Goal: Obtain resource: Download file/media

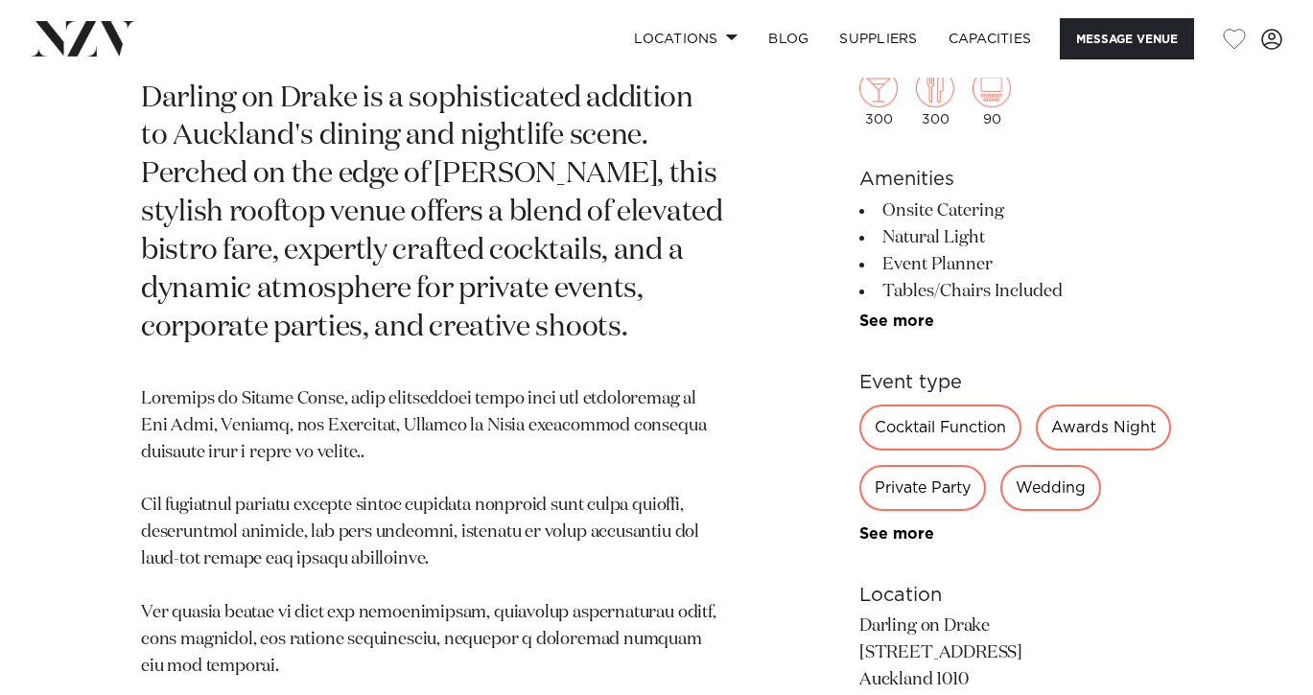
scroll to position [802, 0]
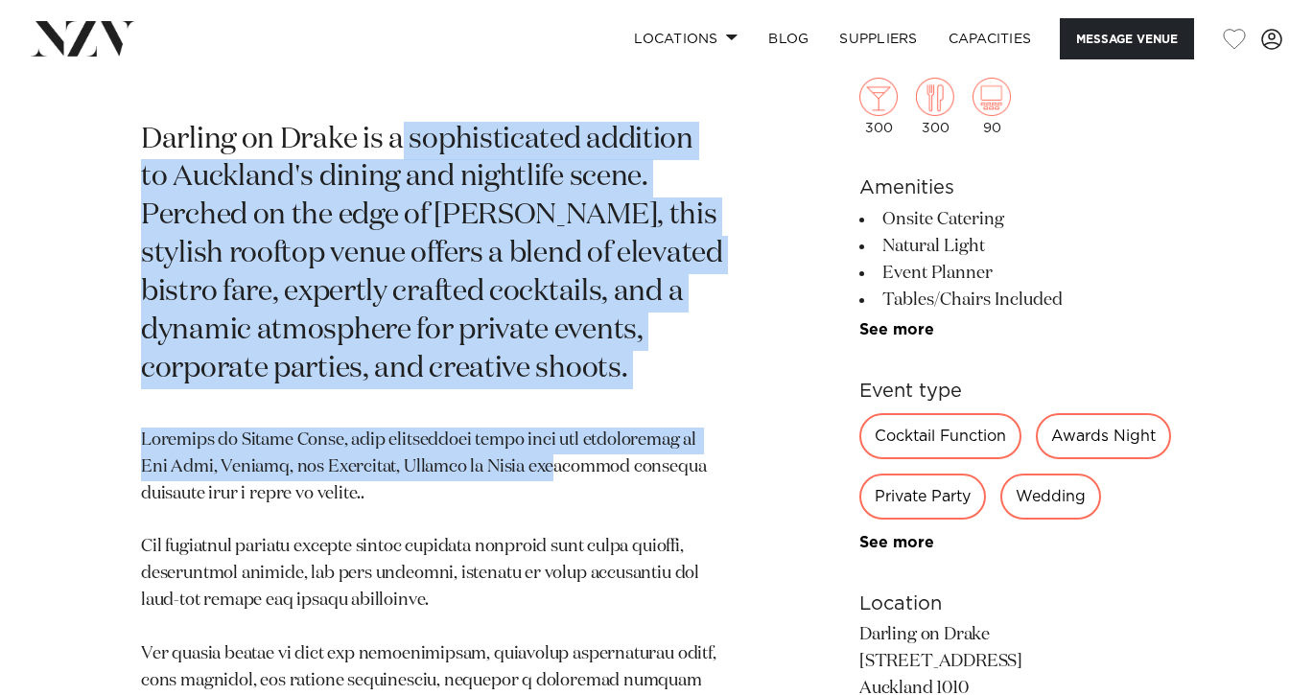
drag, startPoint x: 399, startPoint y: 123, endPoint x: 563, endPoint y: 469, distance: 383.1
click at [567, 477] on section "Auckland Darling on Drake Darling on [PERSON_NAME] is a sophisticated addition …" at bounding box center [432, 517] width 582 height 1098
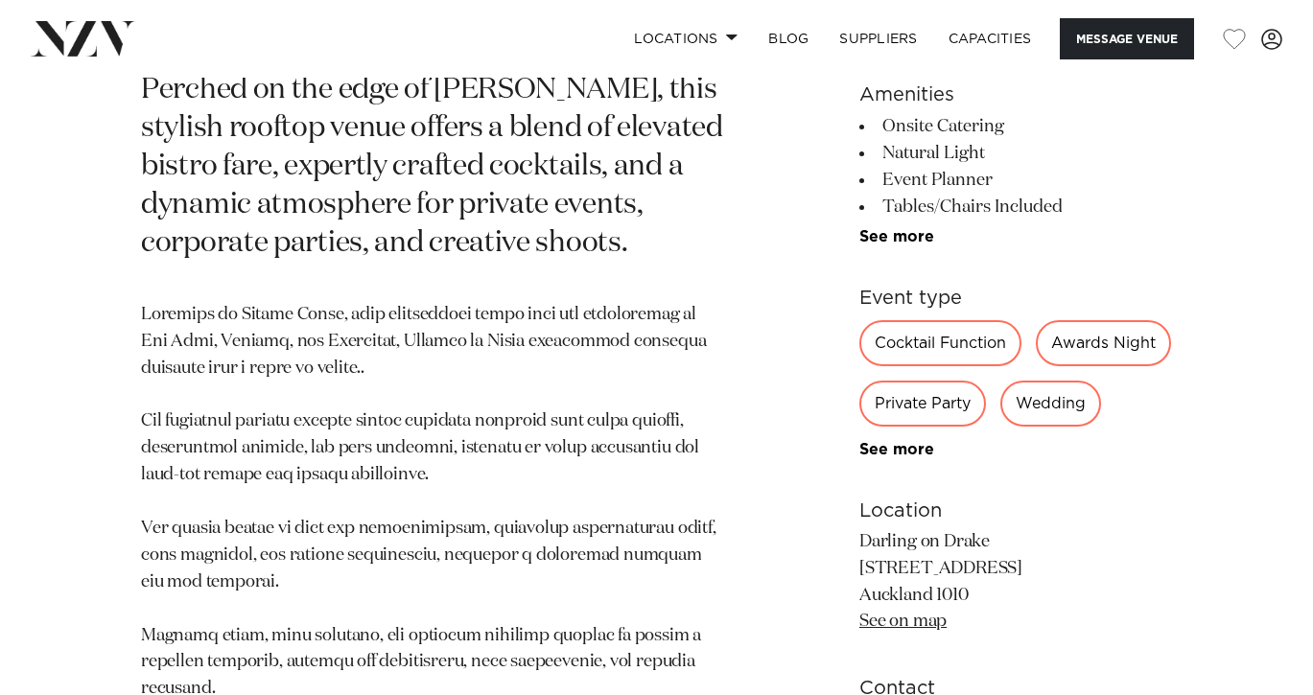
scroll to position [920, 0]
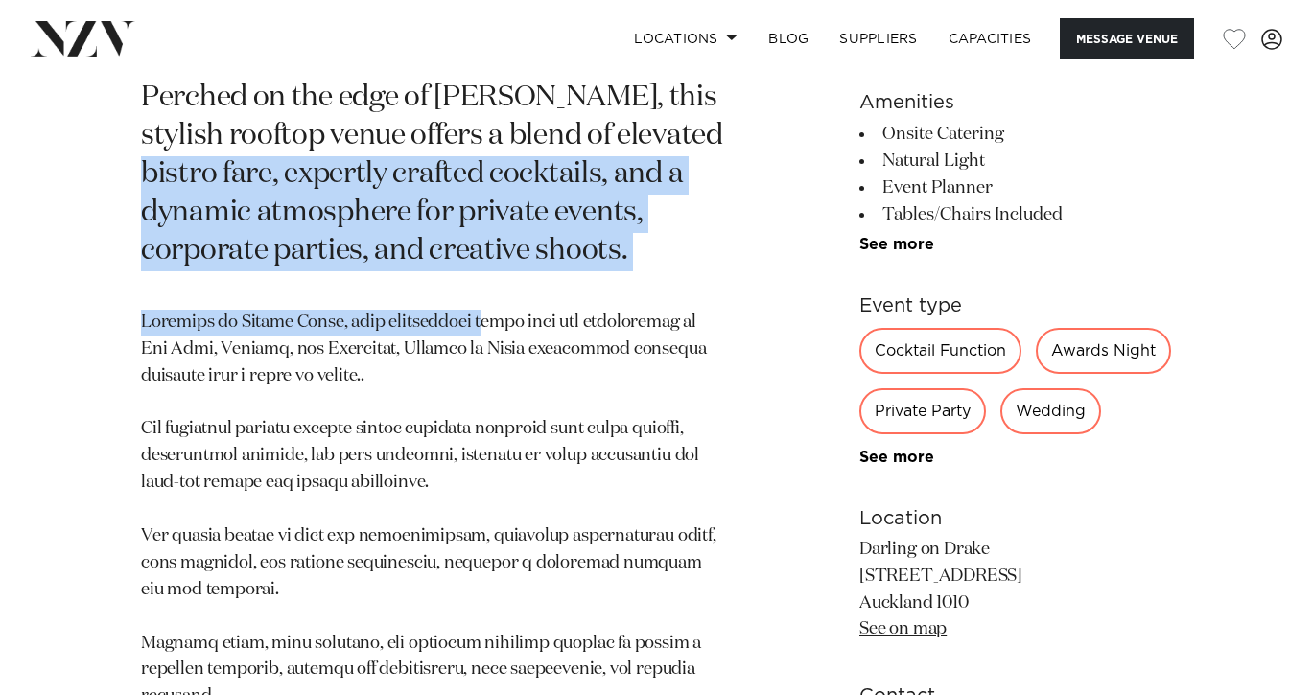
drag, startPoint x: 137, startPoint y: 178, endPoint x: 488, endPoint y: 353, distance: 392.0
click at [488, 353] on div "Auckland Darling on Drake Darling on [PERSON_NAME] is a sophisticated addition …" at bounding box center [656, 399] width 1282 height 1098
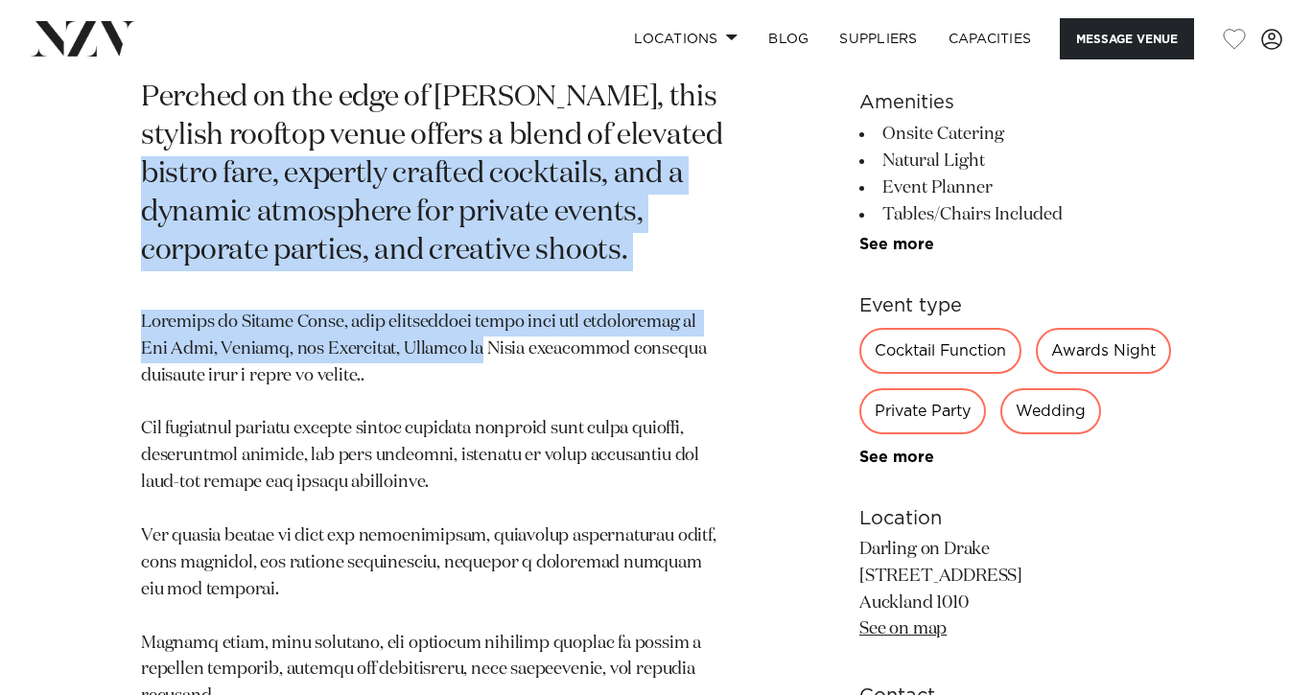
click at [504, 395] on p at bounding box center [432, 617] width 582 height 615
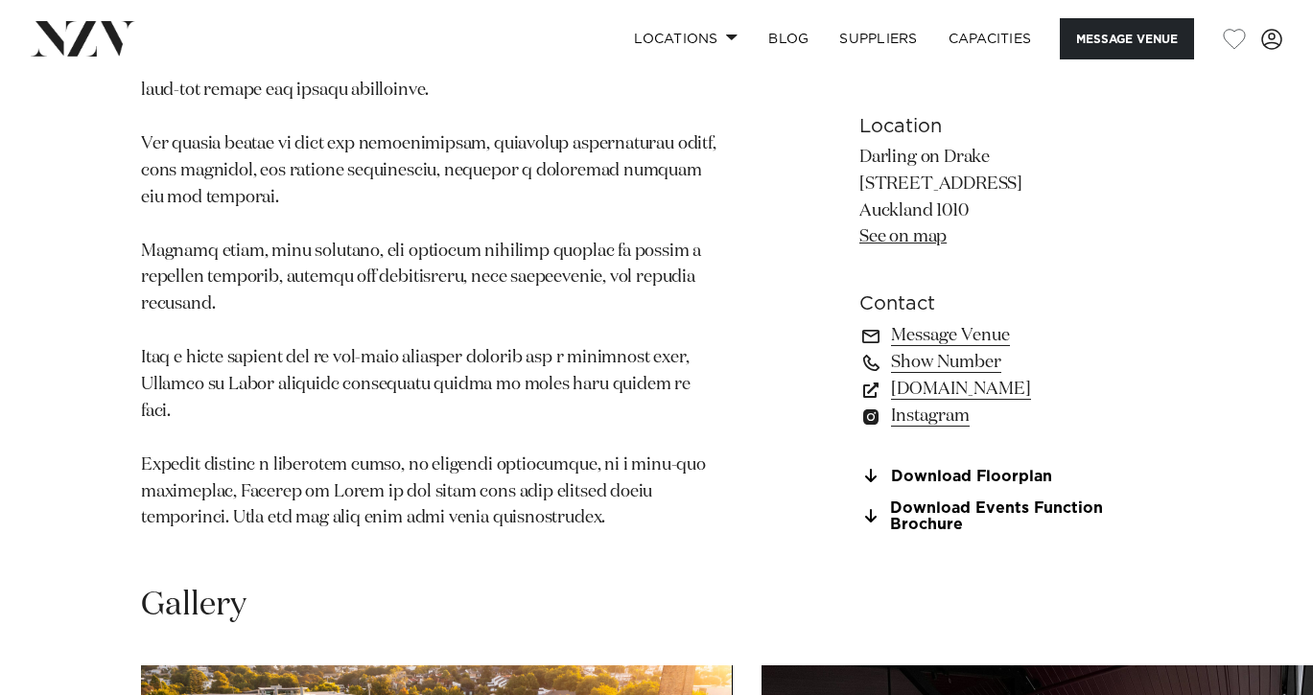
scroll to position [1318, 0]
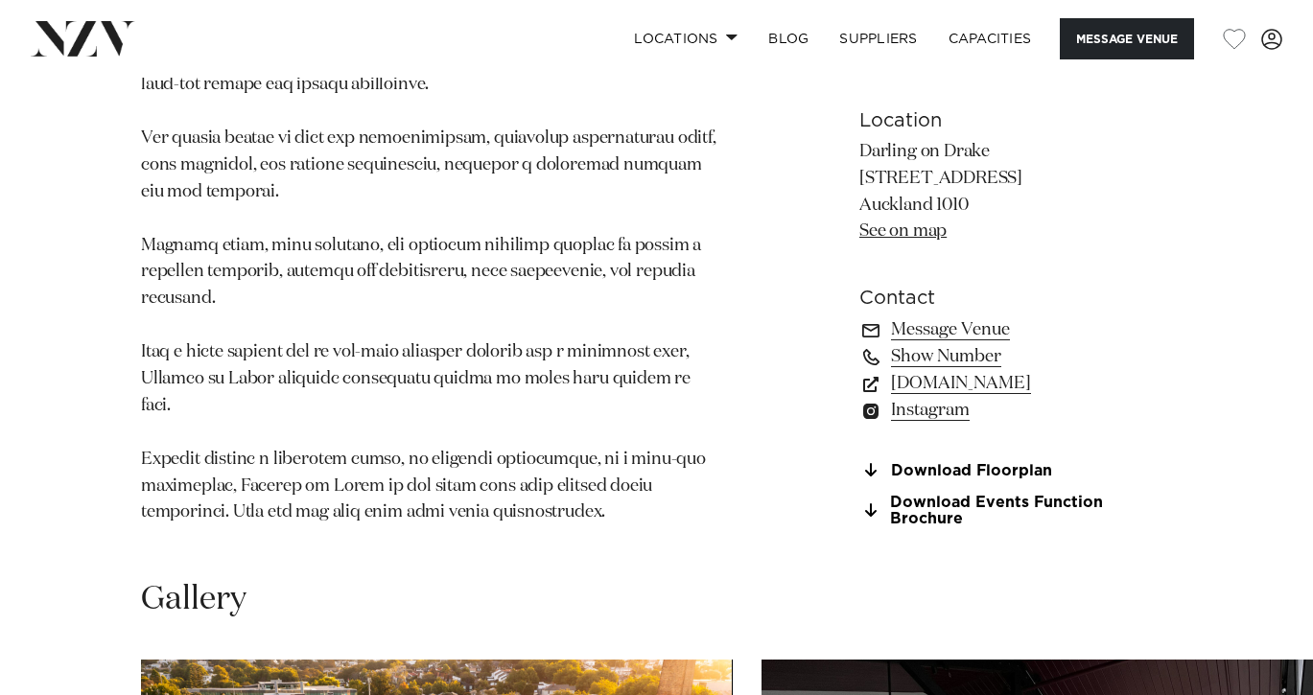
click at [566, 498] on p at bounding box center [432, 219] width 582 height 615
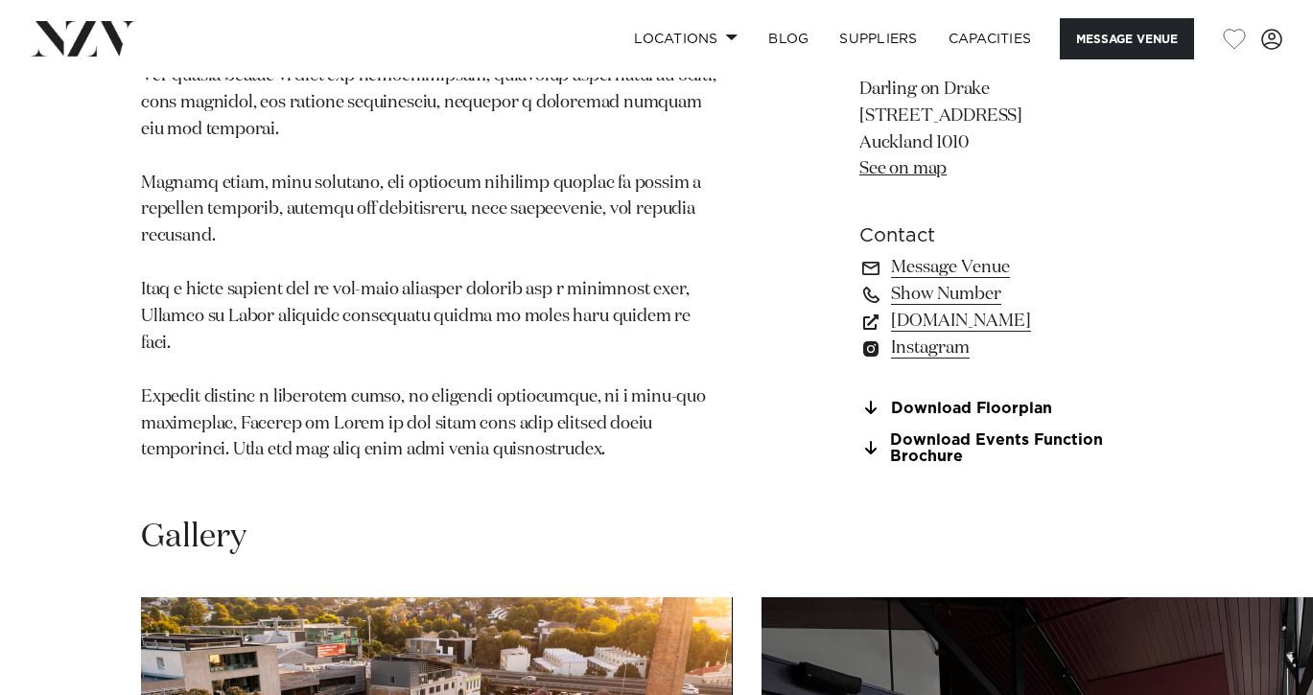
scroll to position [1390, 0]
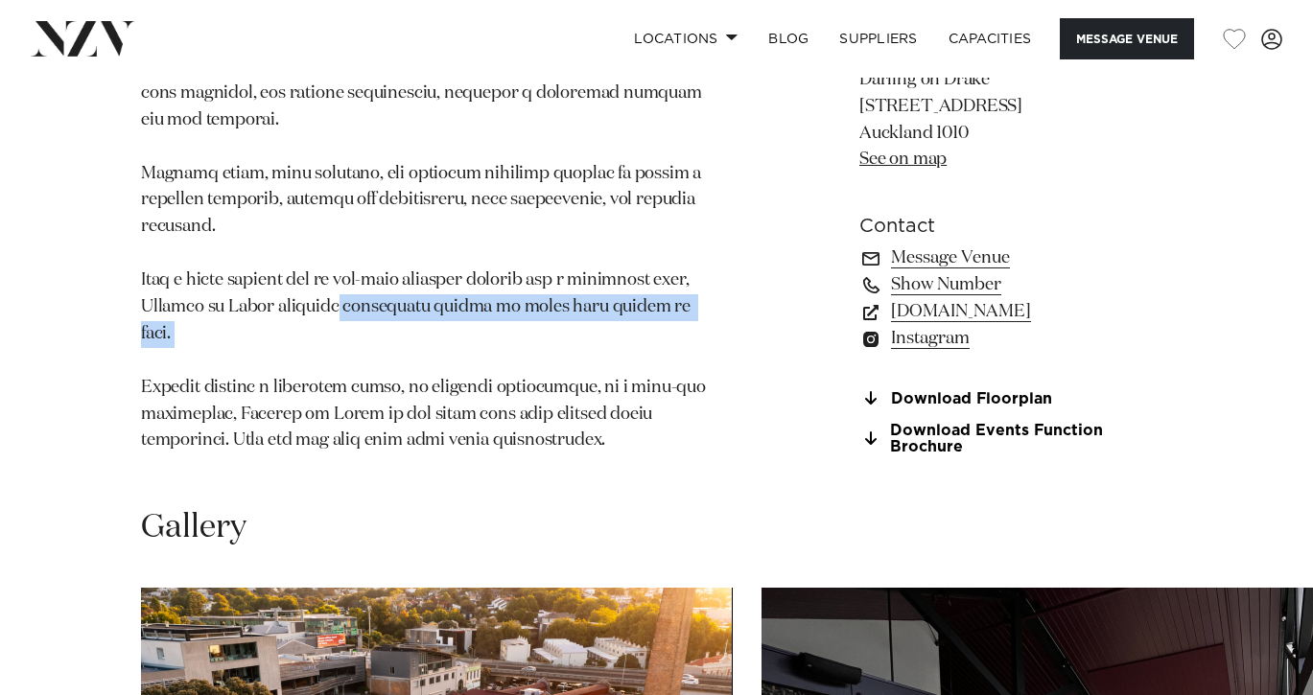
drag, startPoint x: 340, startPoint y: 309, endPoint x: 548, endPoint y: 458, distance: 256.3
click at [542, 452] on div "Auckland Darling on Drake Message Venue Auckland Darling on Drake Darling on [P…" at bounding box center [656, 139] width 1313 height 2903
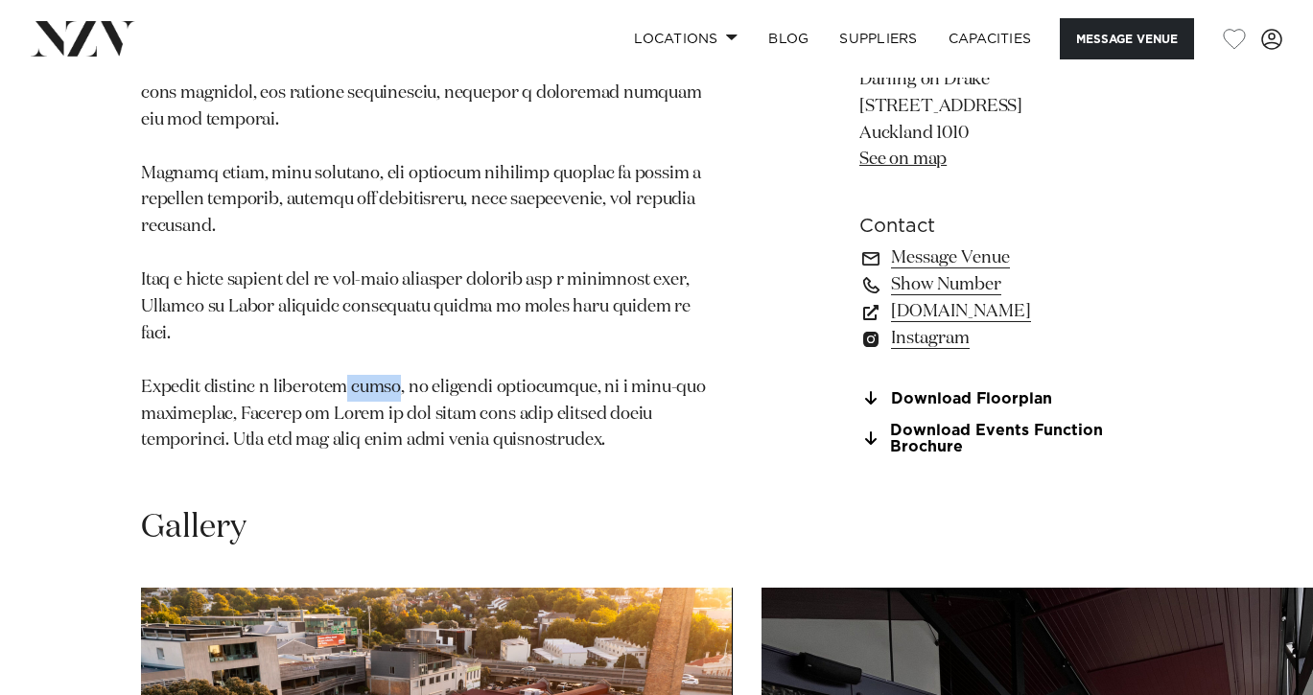
drag, startPoint x: 355, startPoint y: 356, endPoint x: 538, endPoint y: 418, distance: 193.5
click at [531, 411] on p at bounding box center [432, 147] width 582 height 615
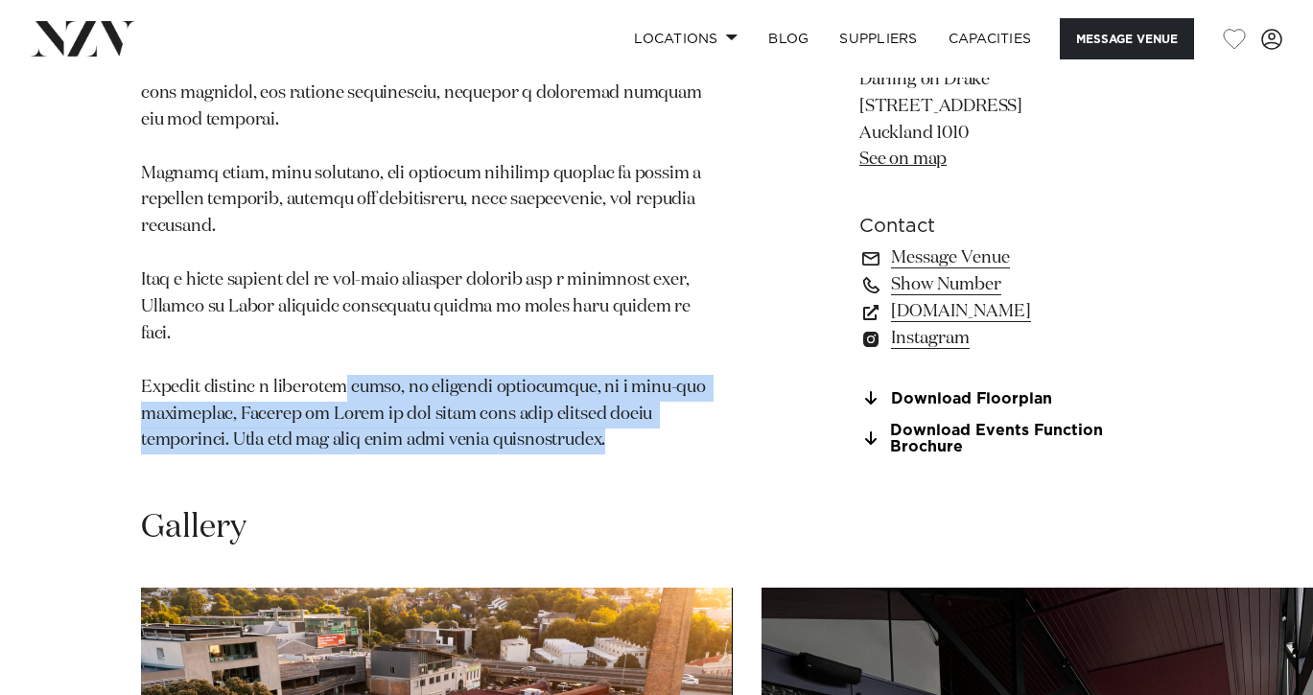
click at [538, 418] on p at bounding box center [432, 147] width 582 height 615
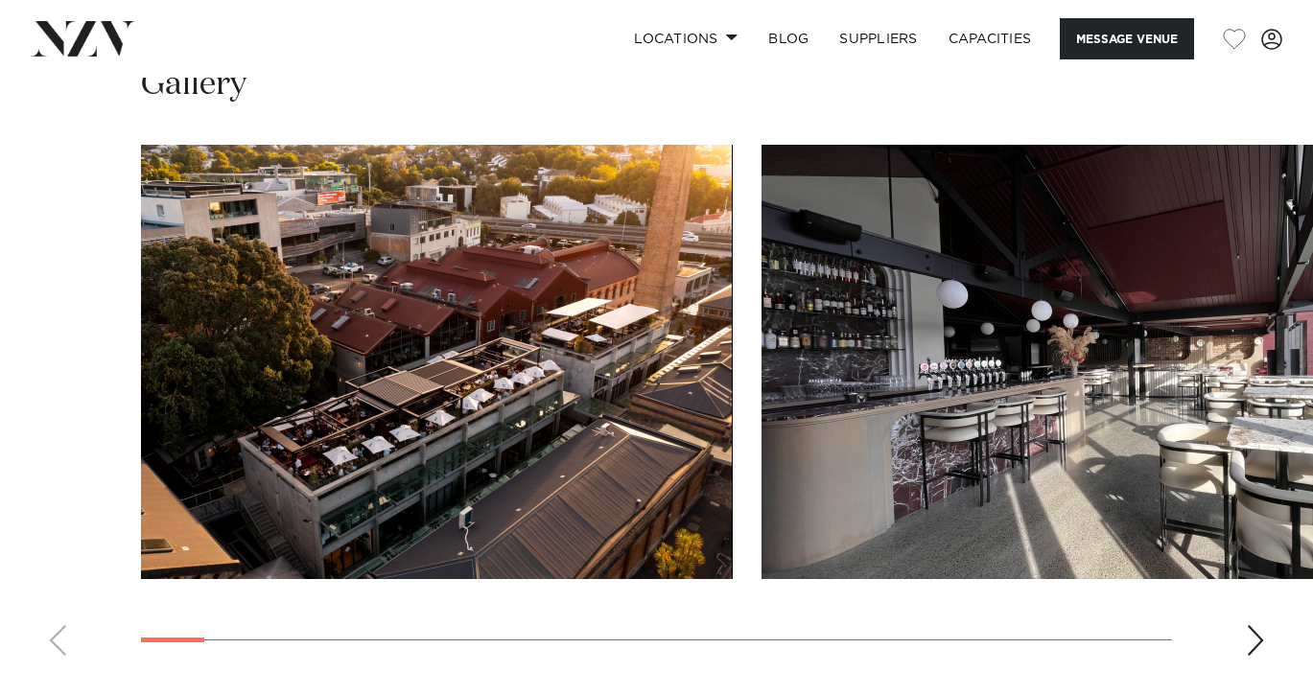
scroll to position [1817, 0]
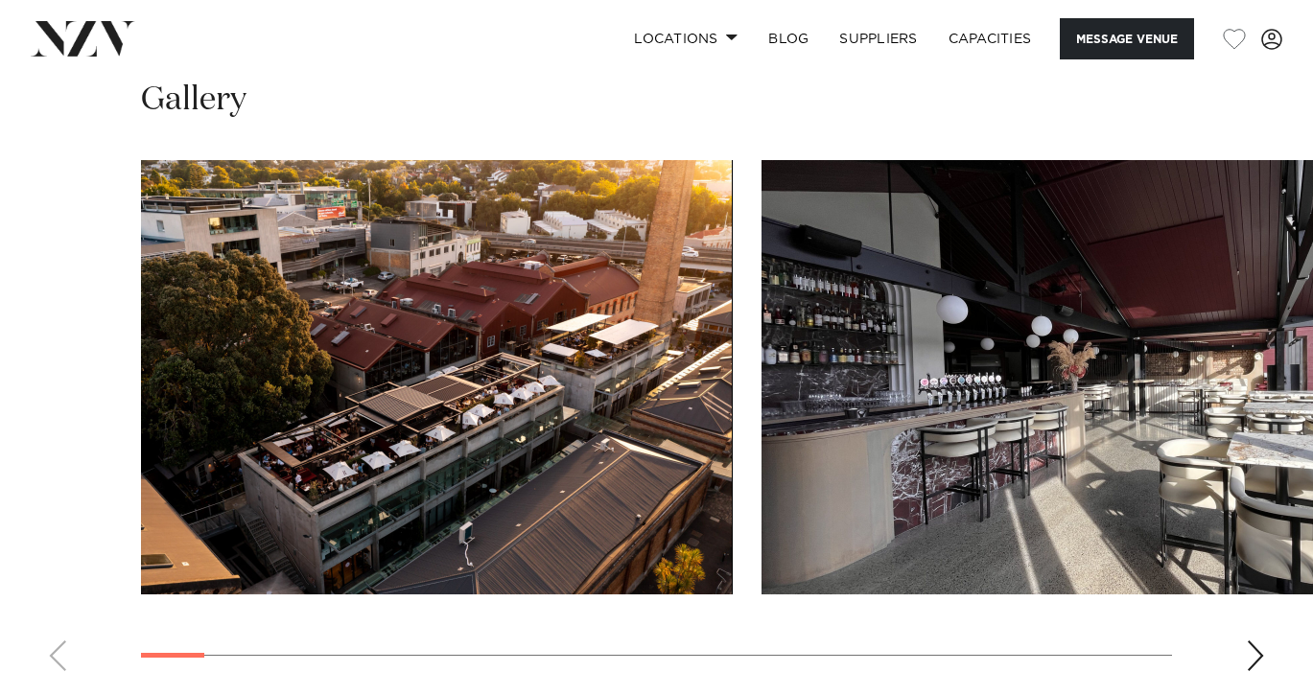
click at [1247, 641] on div "Next slide" at bounding box center [1255, 656] width 19 height 31
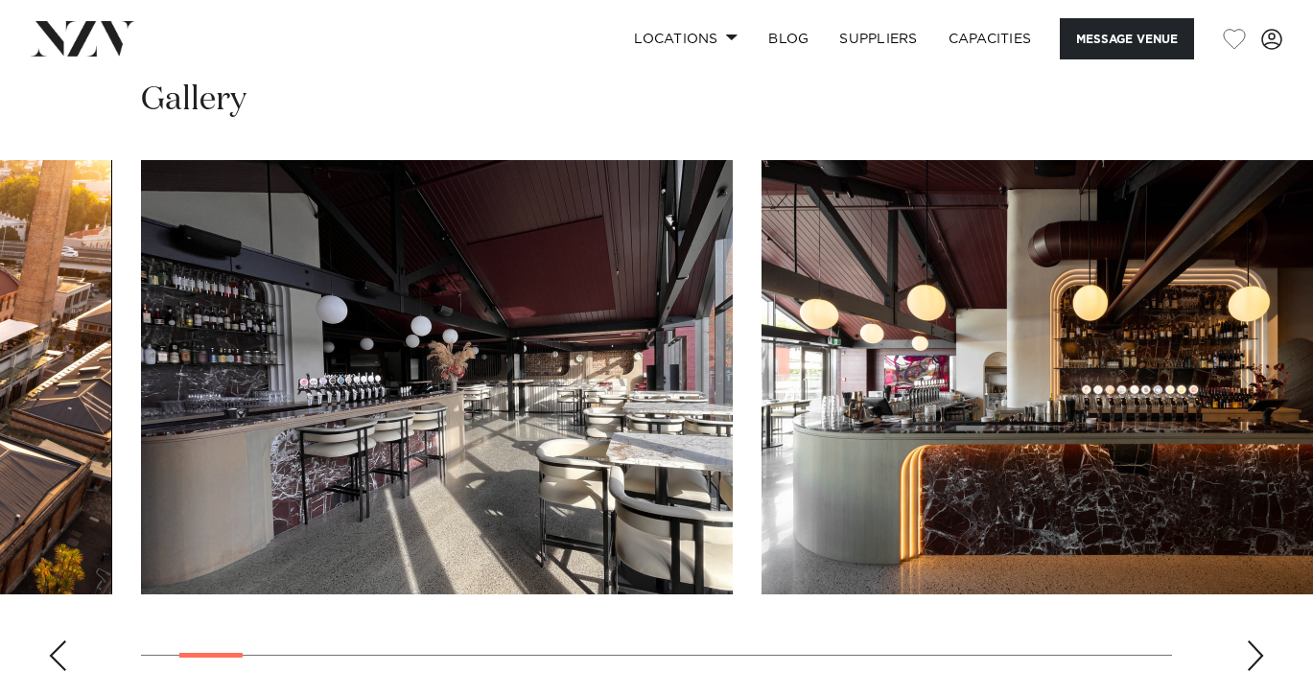
click at [1247, 641] on div "Next slide" at bounding box center [1255, 656] width 19 height 31
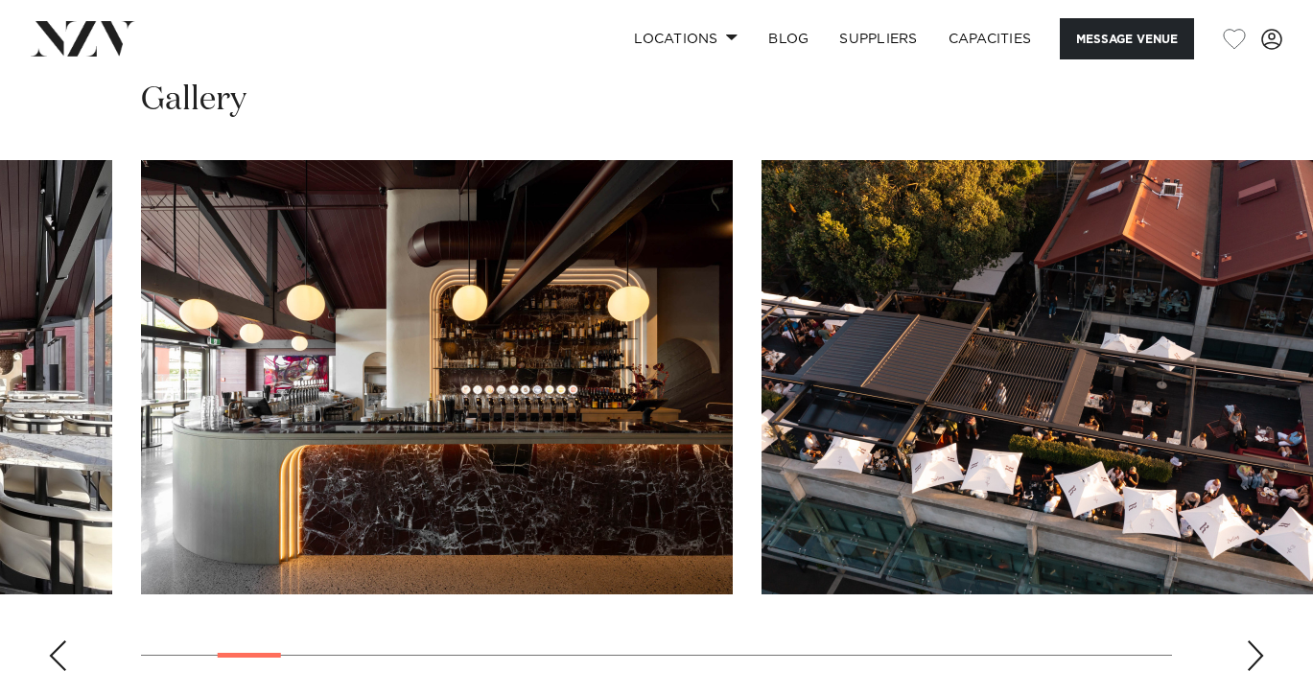
click at [1247, 641] on div "Next slide" at bounding box center [1255, 656] width 19 height 31
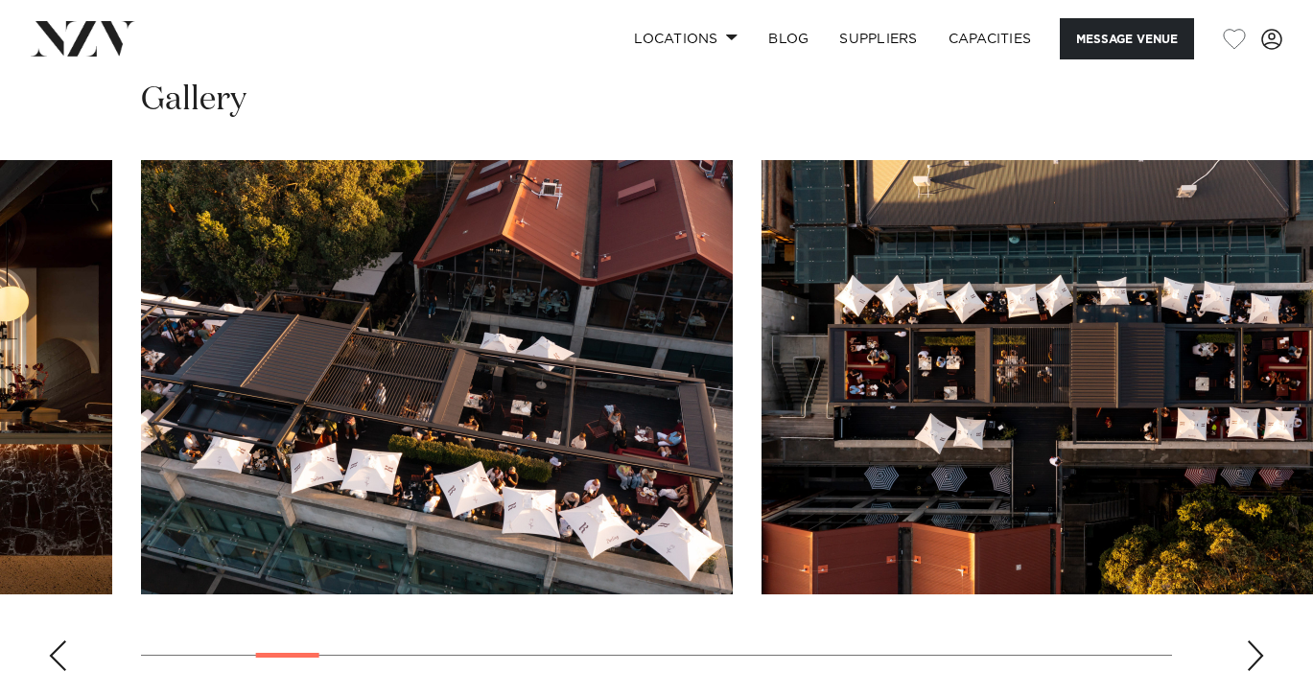
click at [1247, 641] on div "Next slide" at bounding box center [1255, 656] width 19 height 31
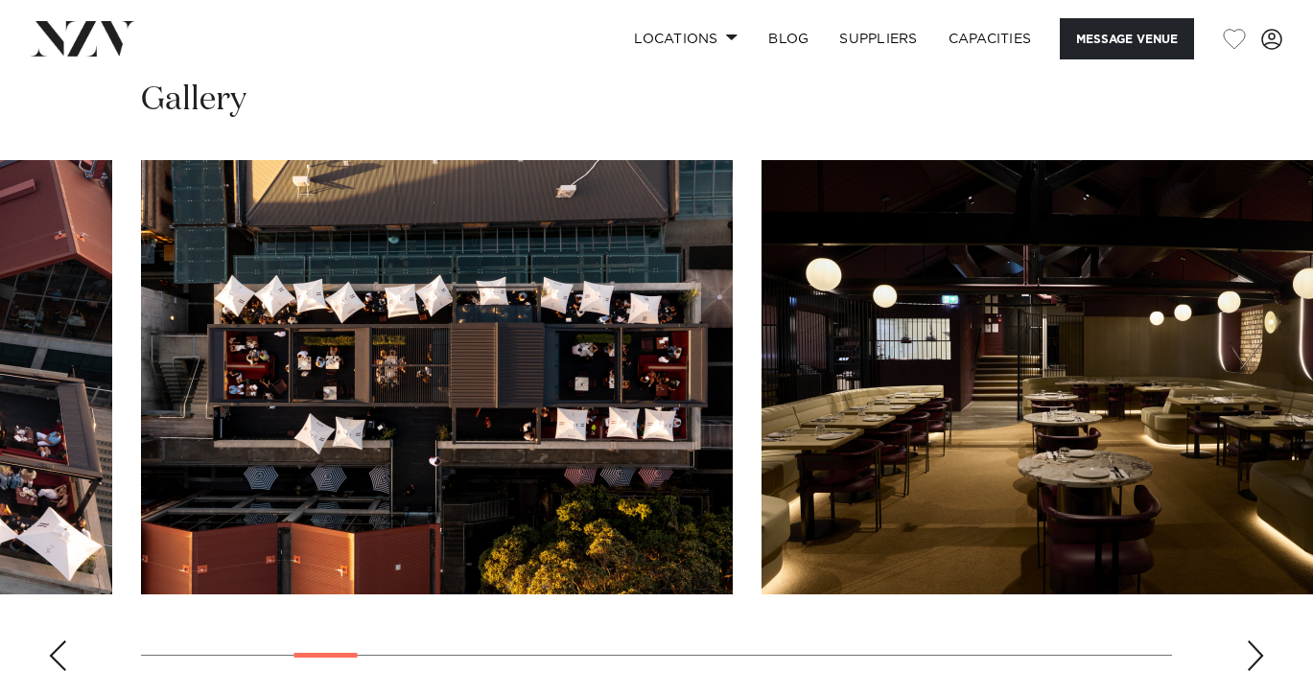
click at [1247, 641] on div "Next slide" at bounding box center [1255, 656] width 19 height 31
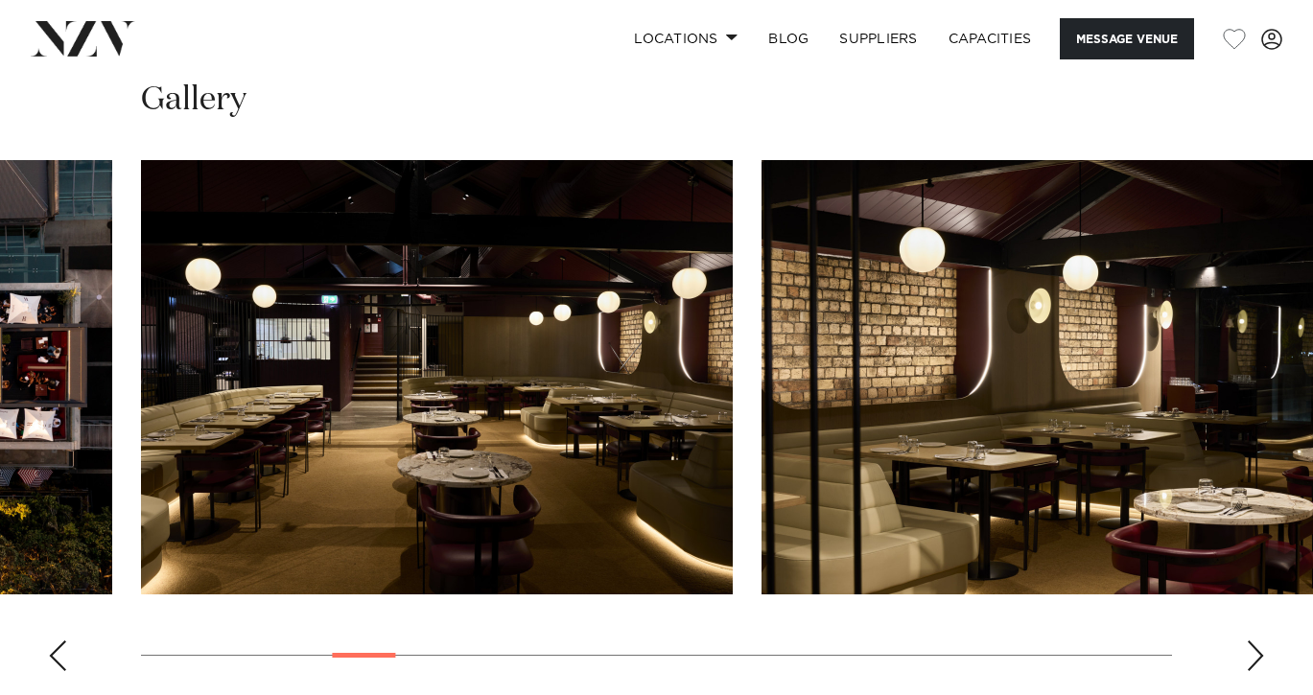
click at [1247, 641] on div "Next slide" at bounding box center [1255, 656] width 19 height 31
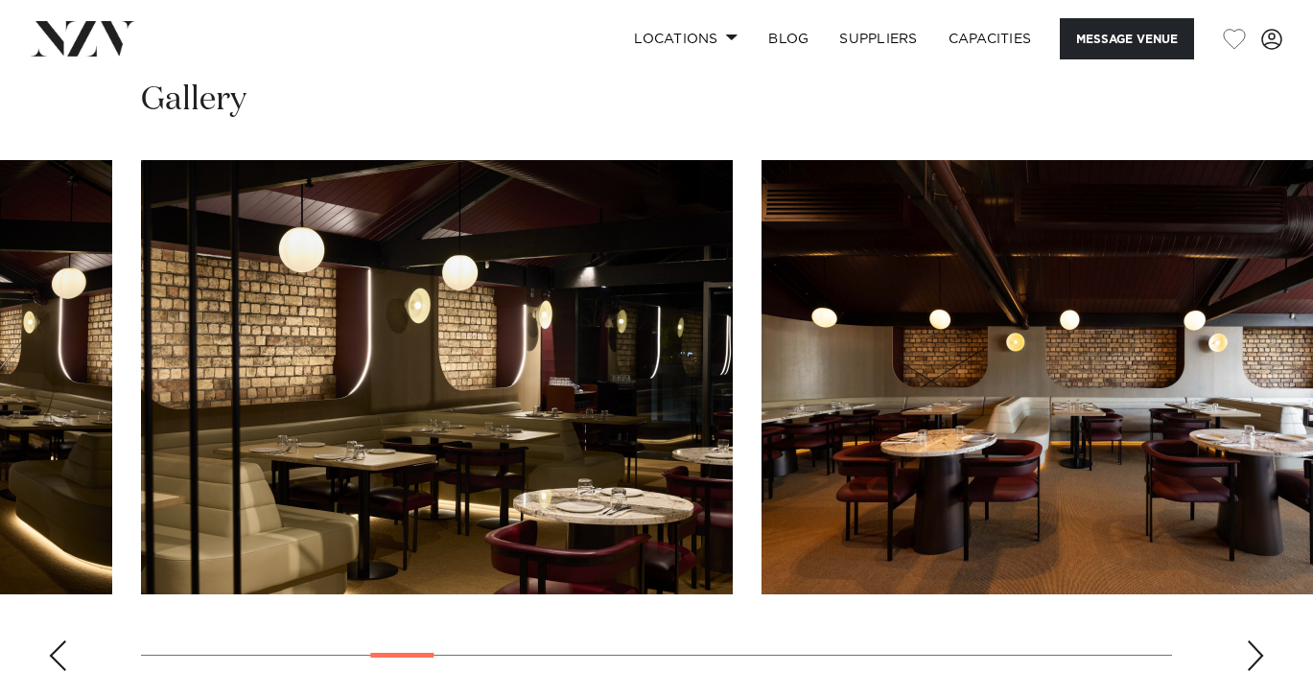
click at [1247, 641] on div "Next slide" at bounding box center [1255, 656] width 19 height 31
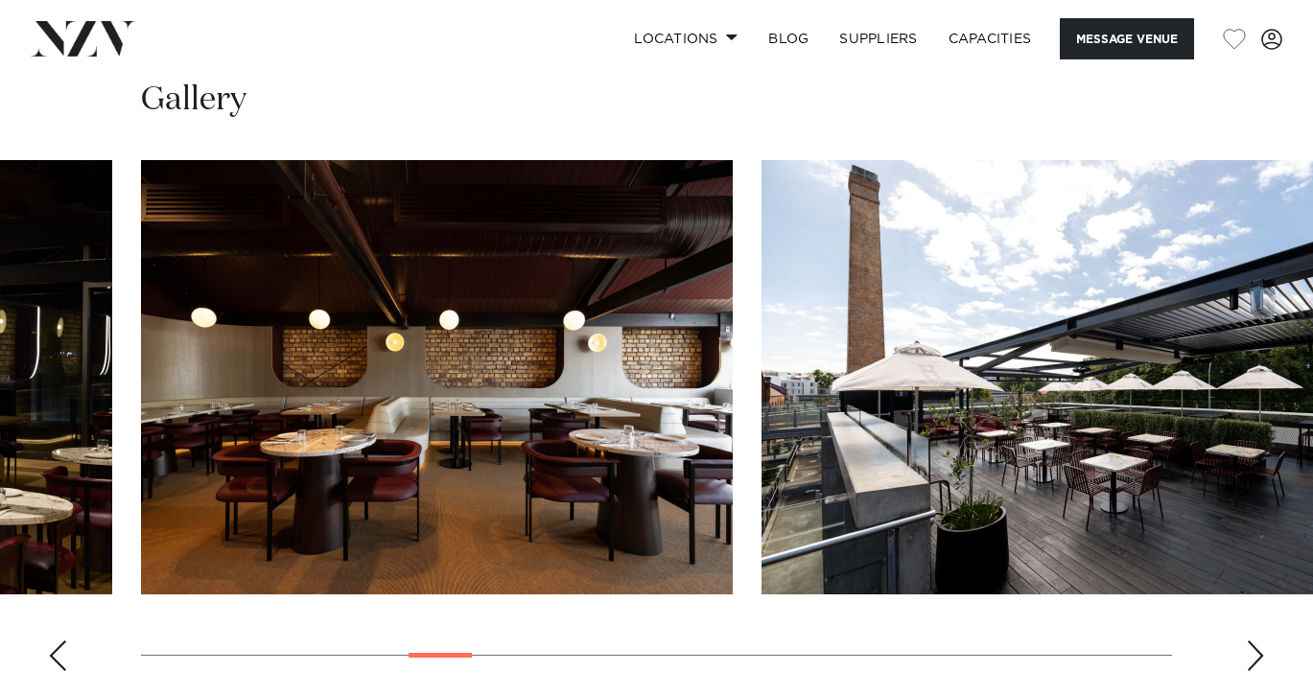
click at [1247, 641] on div "Next slide" at bounding box center [1255, 656] width 19 height 31
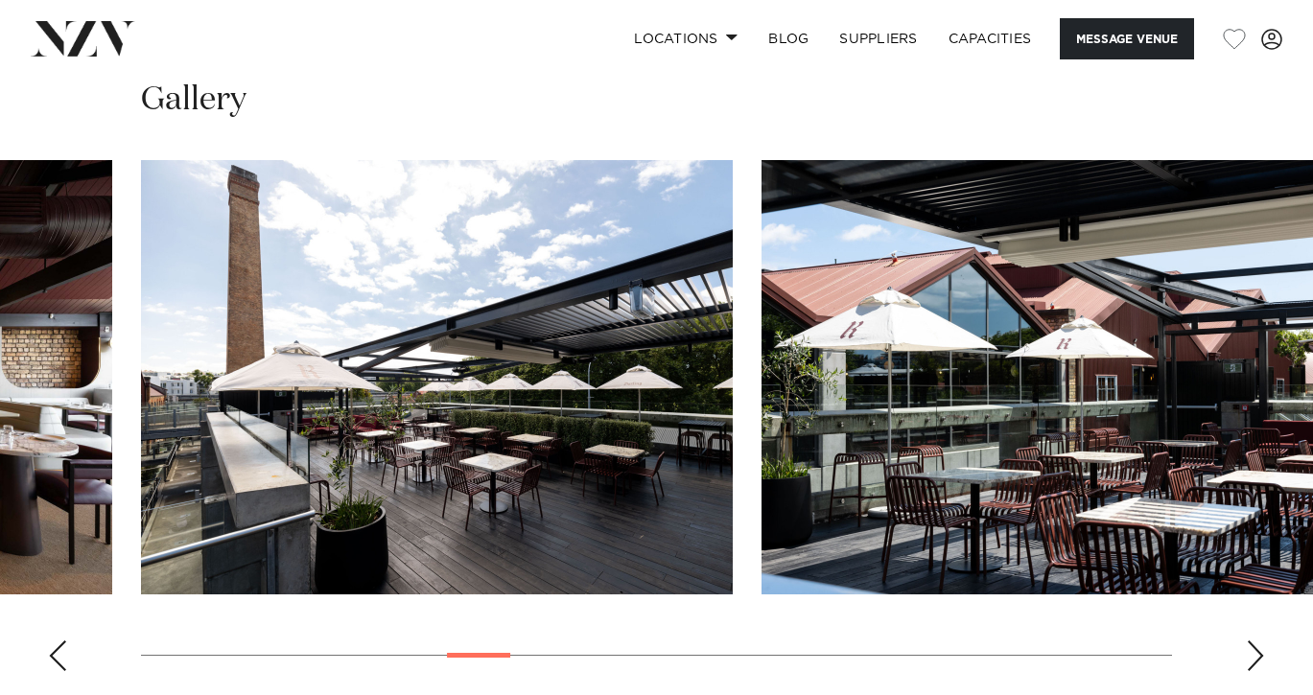
click at [1247, 641] on div "Next slide" at bounding box center [1255, 656] width 19 height 31
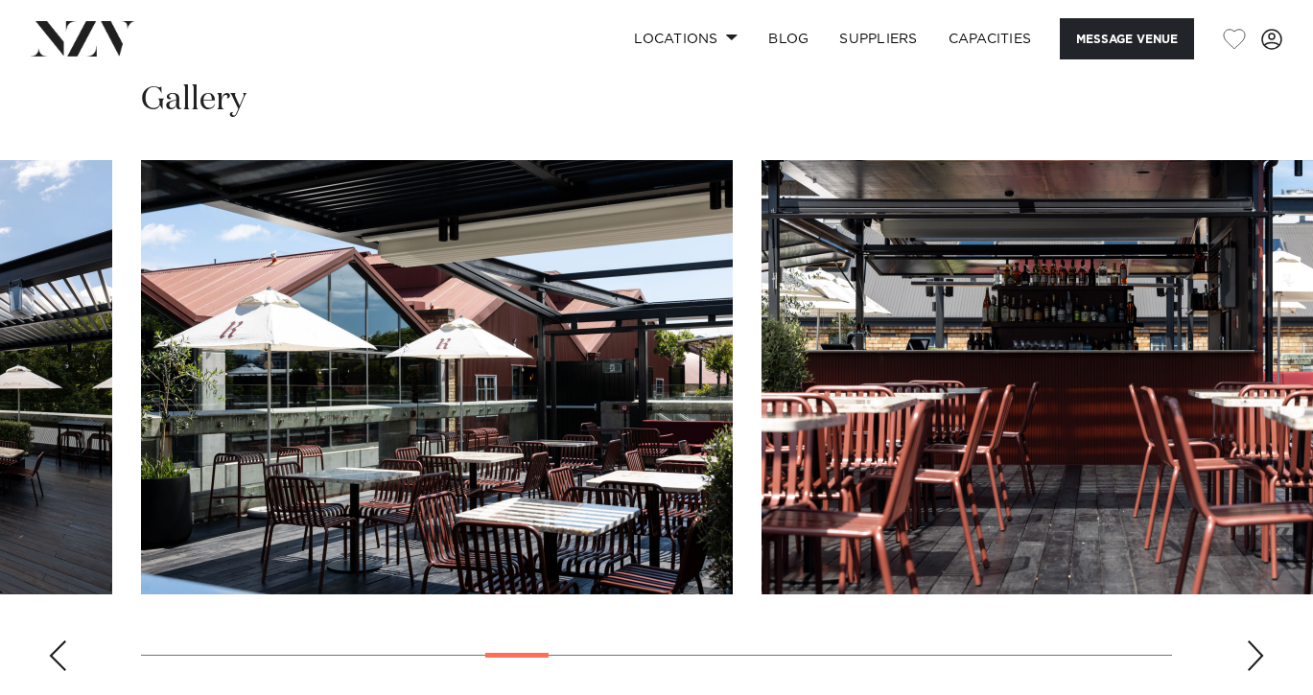
click at [1247, 641] on div "Next slide" at bounding box center [1255, 656] width 19 height 31
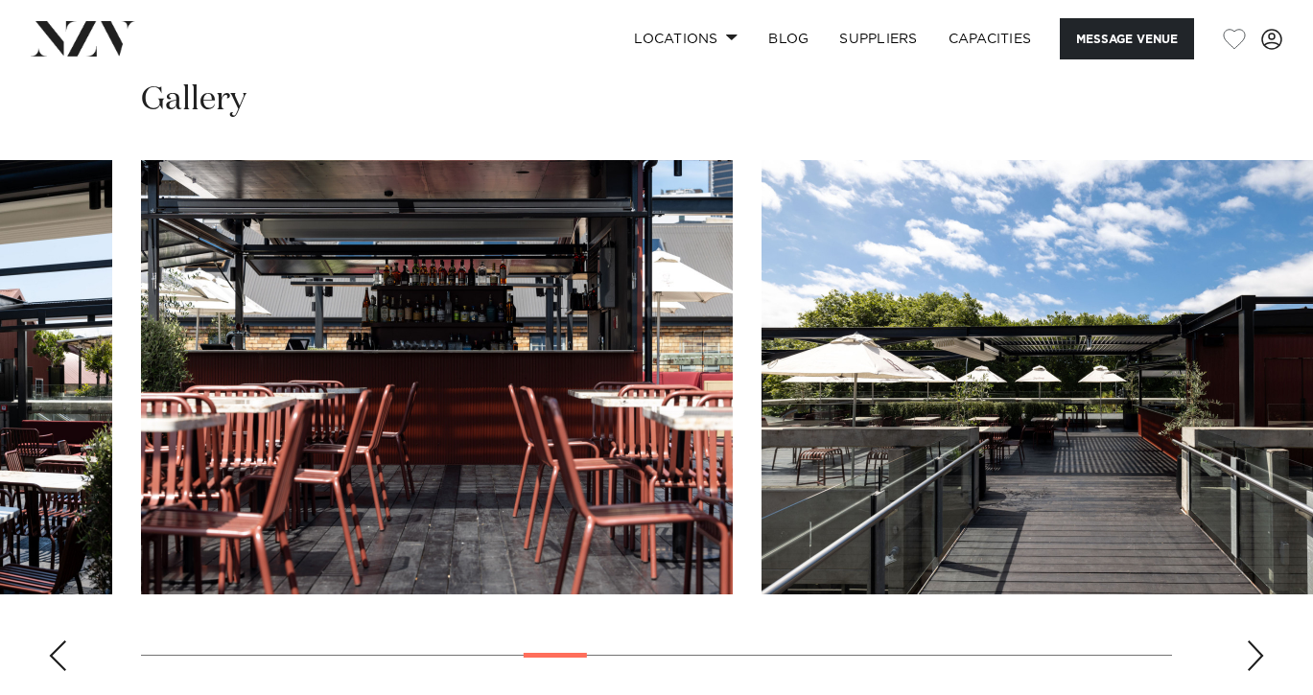
click at [1247, 641] on div "Next slide" at bounding box center [1255, 656] width 19 height 31
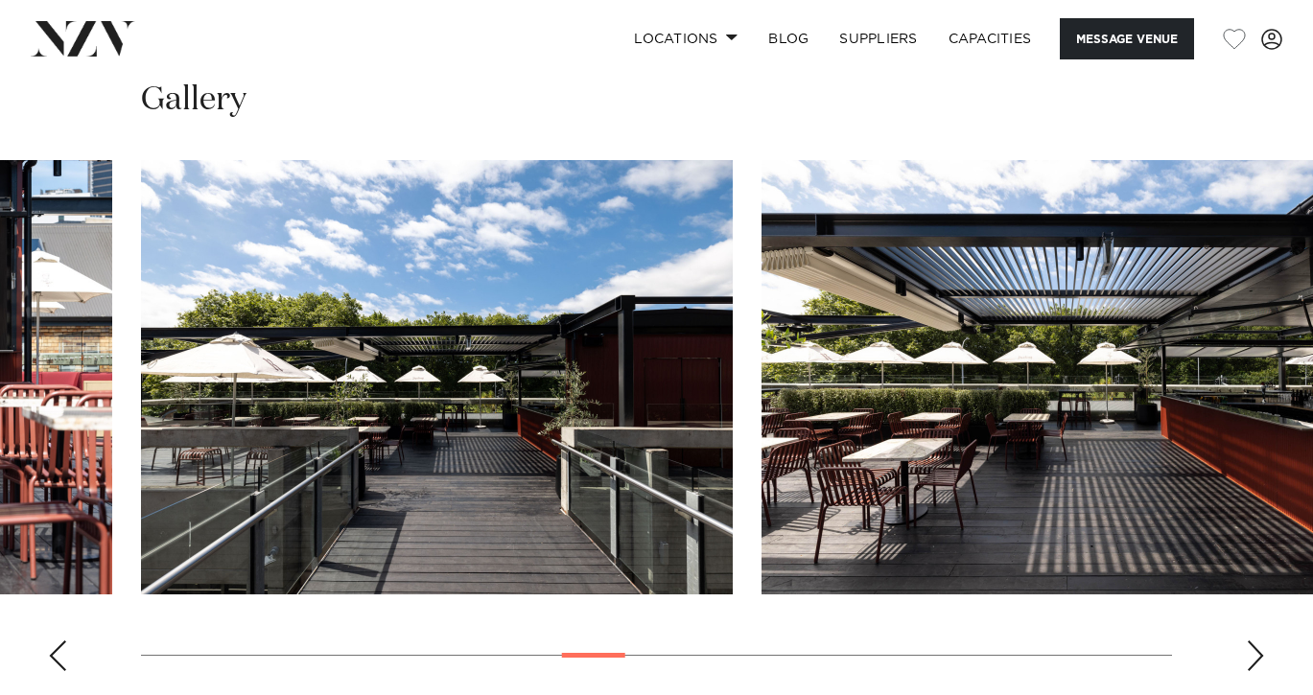
click at [1247, 641] on div "Next slide" at bounding box center [1255, 656] width 19 height 31
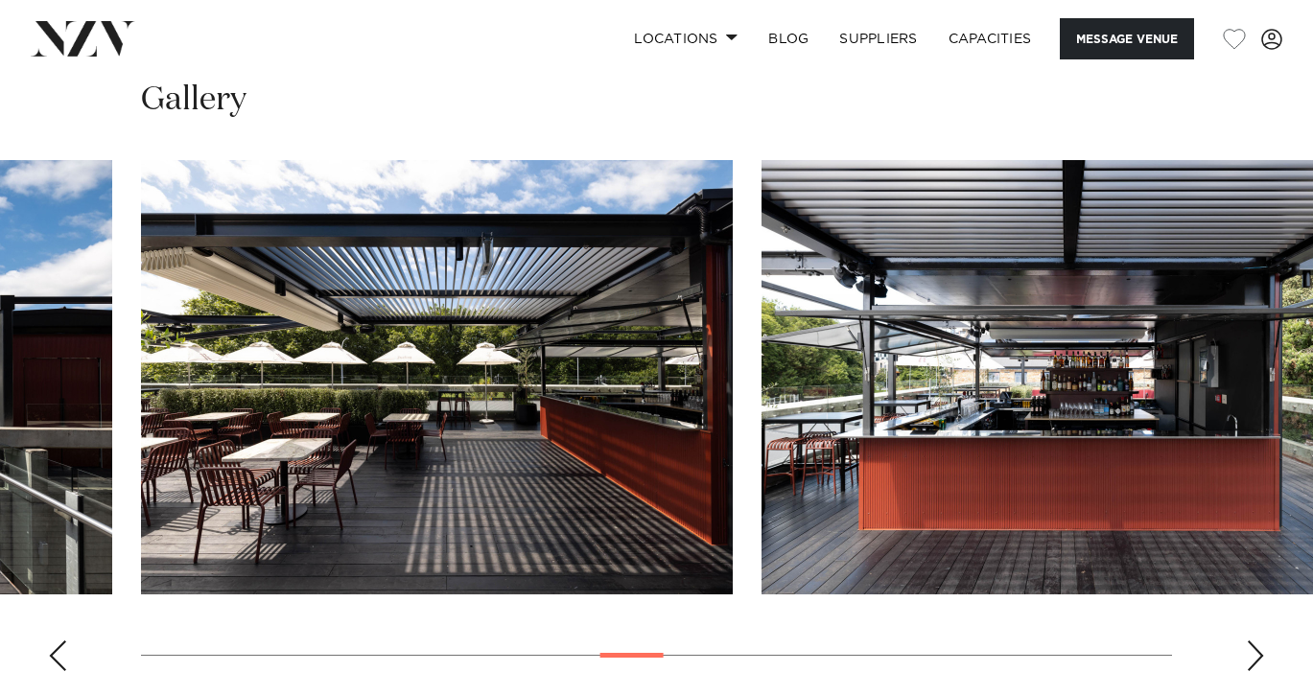
click at [1247, 641] on div "Next slide" at bounding box center [1255, 656] width 19 height 31
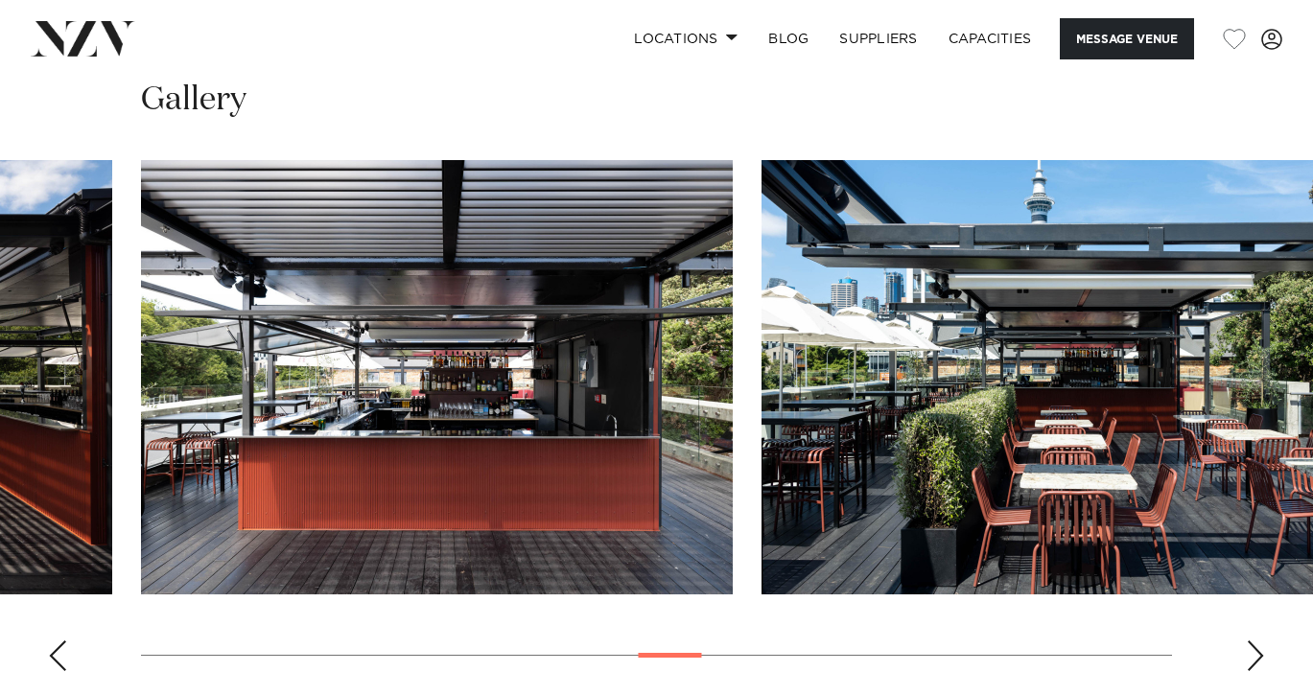
click at [1247, 641] on div "Next slide" at bounding box center [1255, 656] width 19 height 31
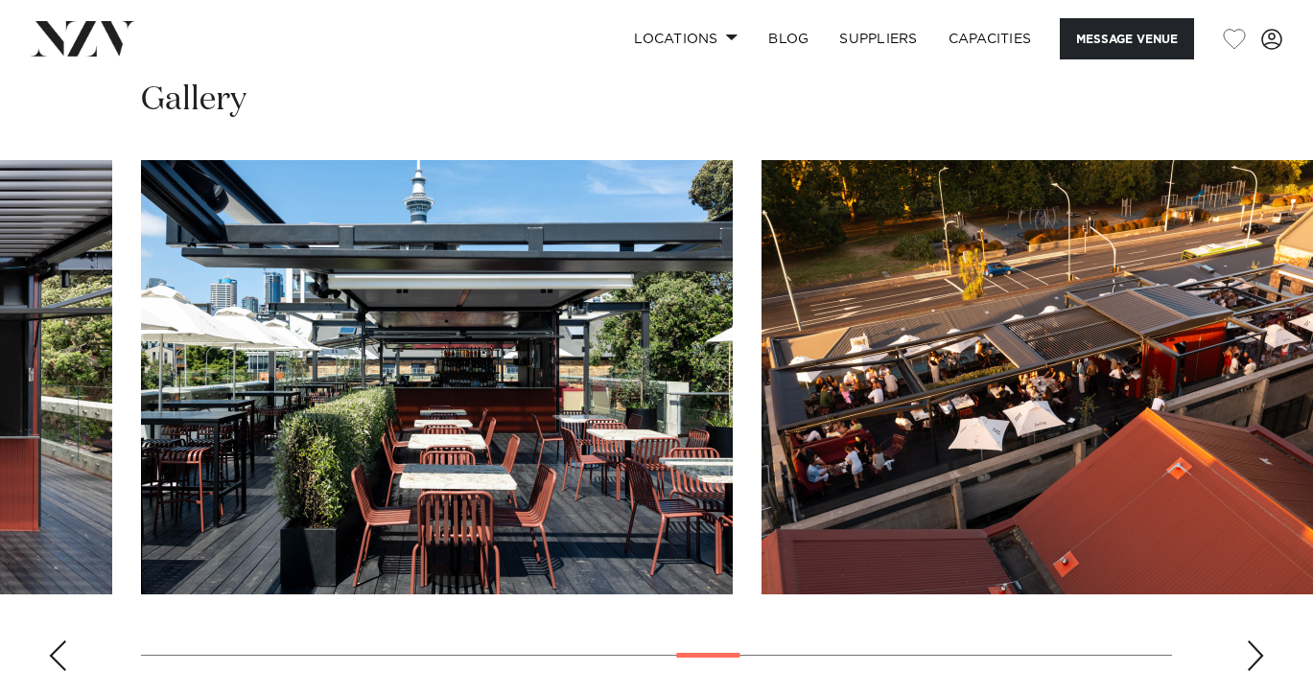
click at [1247, 641] on div "Next slide" at bounding box center [1255, 656] width 19 height 31
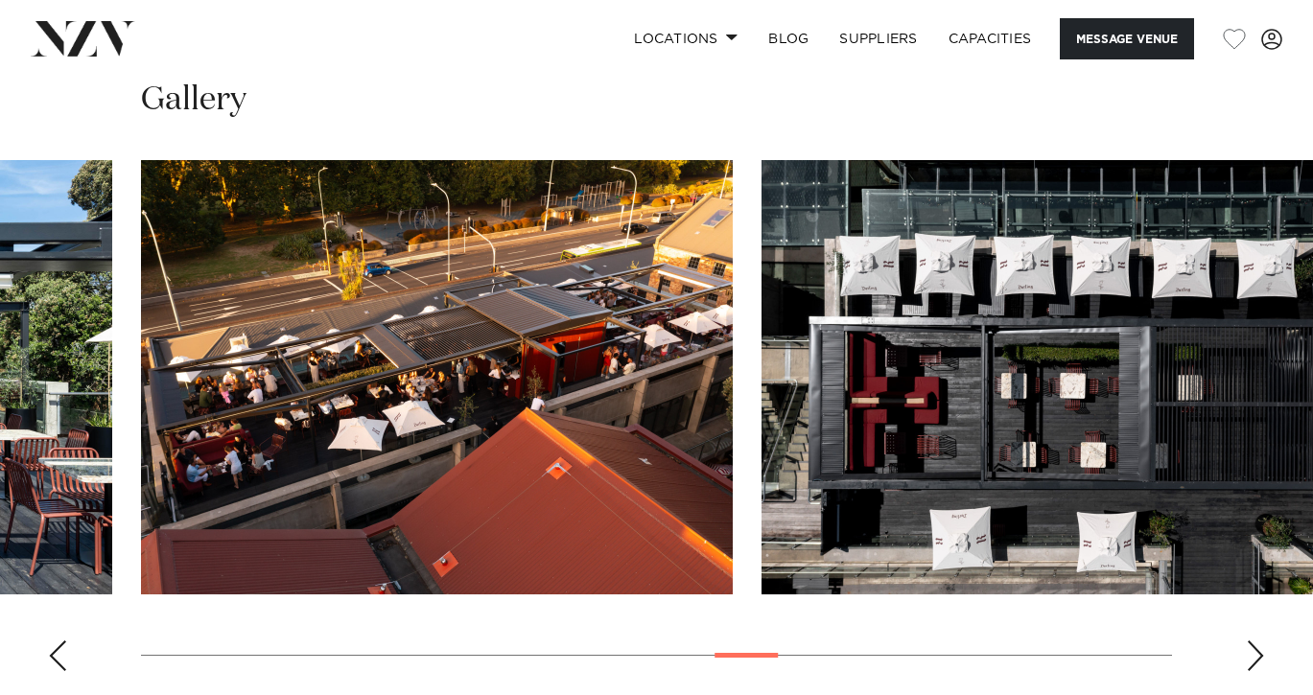
click at [1247, 641] on div "Next slide" at bounding box center [1255, 656] width 19 height 31
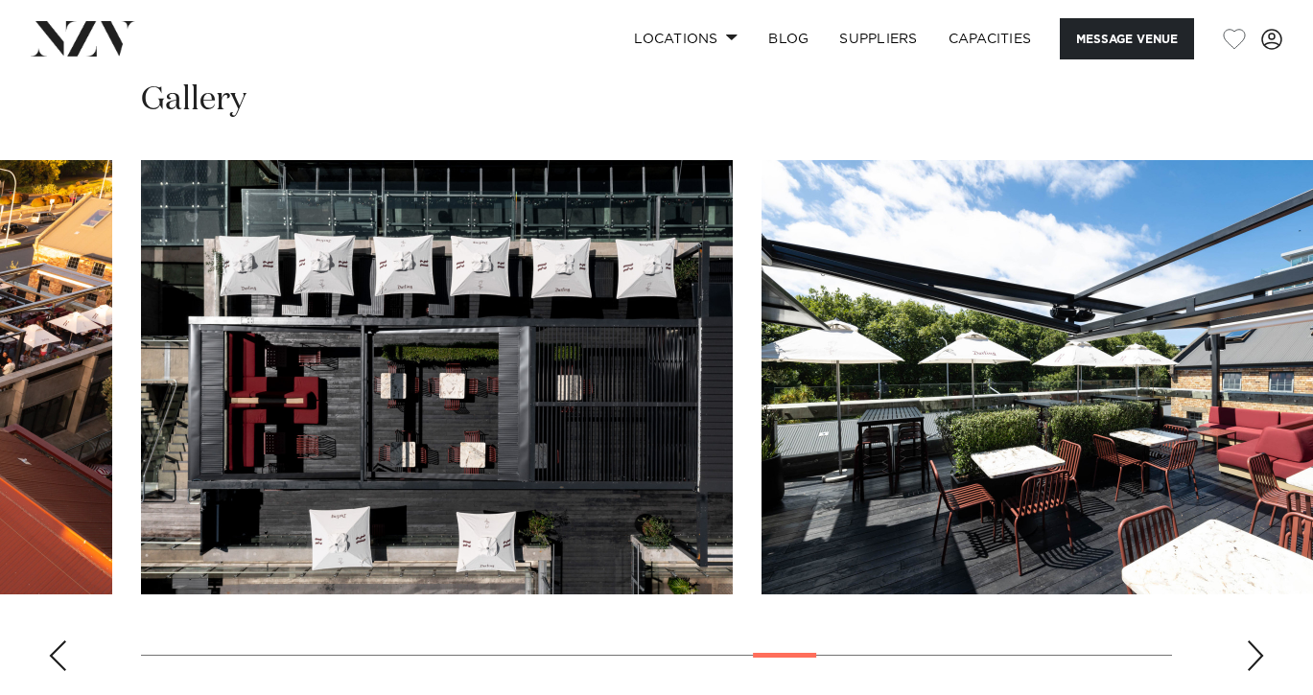
click at [1247, 641] on div "Next slide" at bounding box center [1255, 656] width 19 height 31
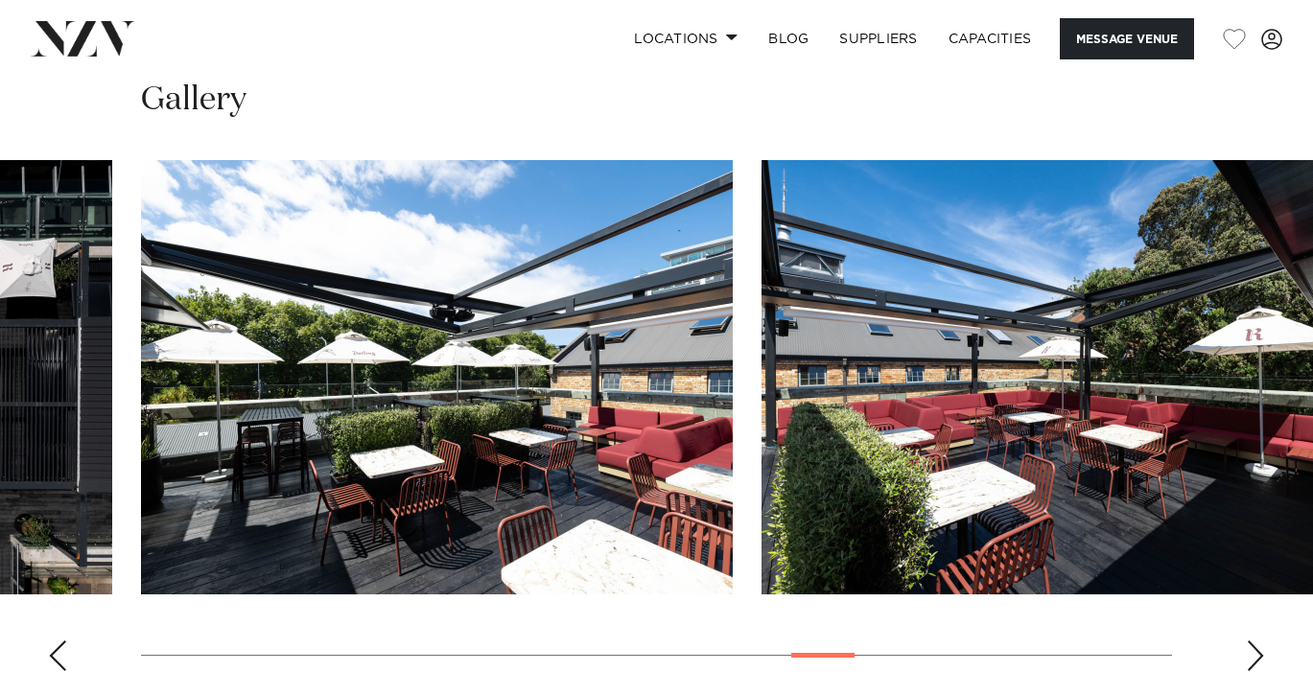
click at [1247, 641] on div "Next slide" at bounding box center [1255, 656] width 19 height 31
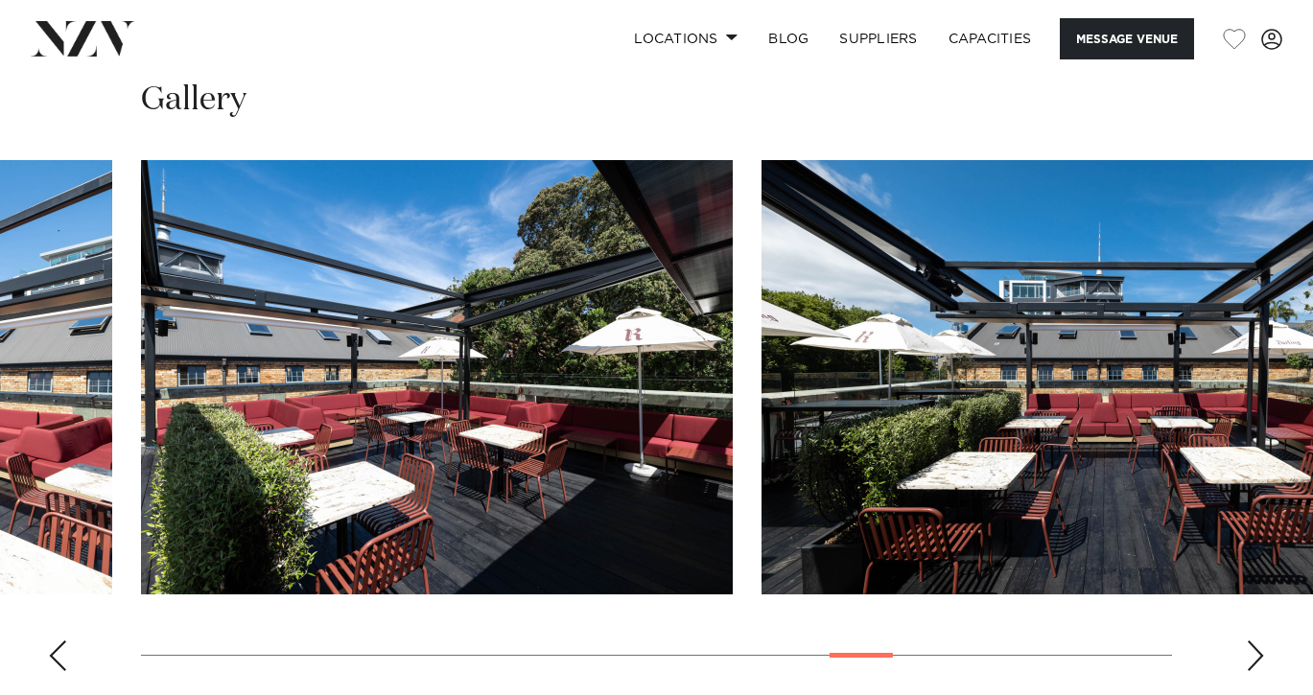
click at [1247, 641] on div "Next slide" at bounding box center [1255, 656] width 19 height 31
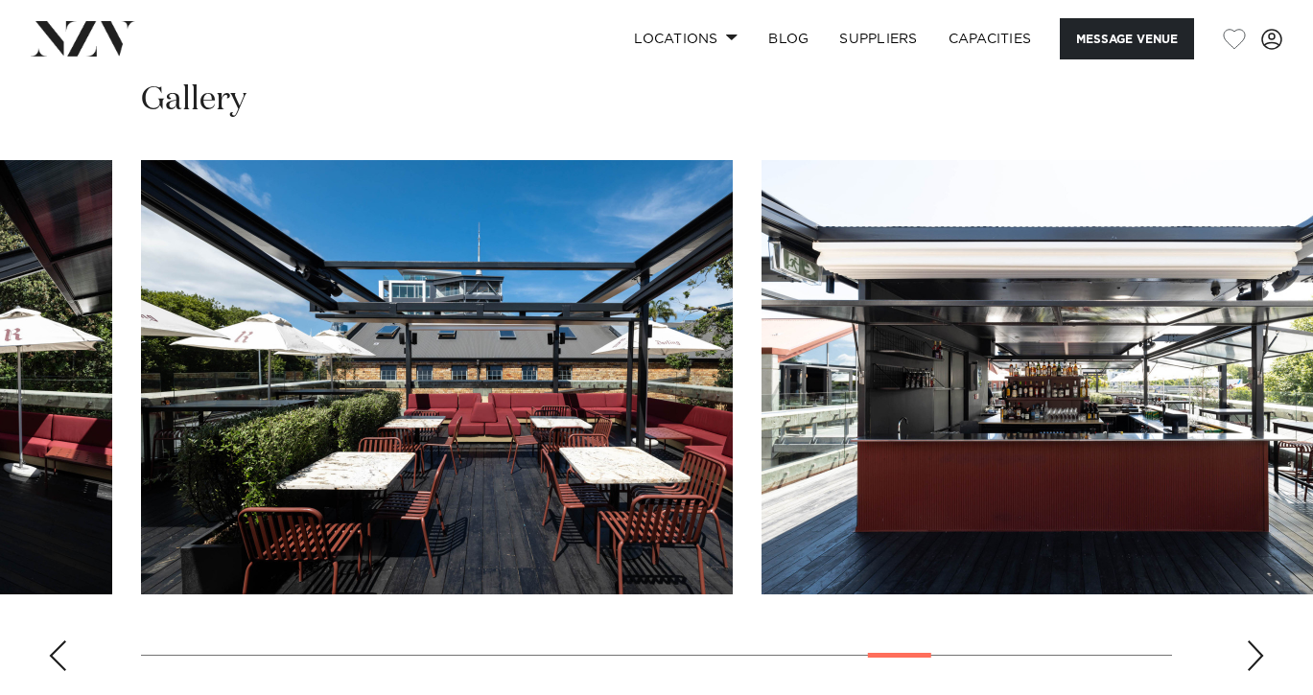
click at [1247, 641] on div "Next slide" at bounding box center [1255, 656] width 19 height 31
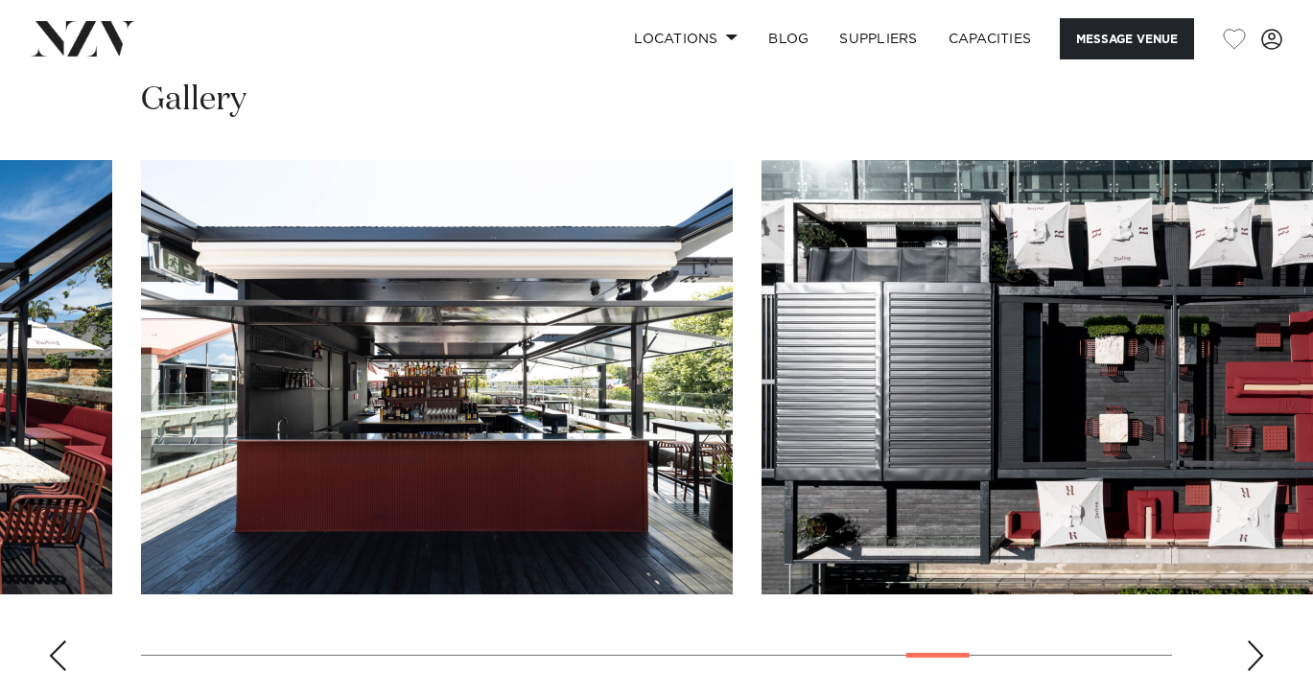
click at [1247, 641] on div "Next slide" at bounding box center [1255, 656] width 19 height 31
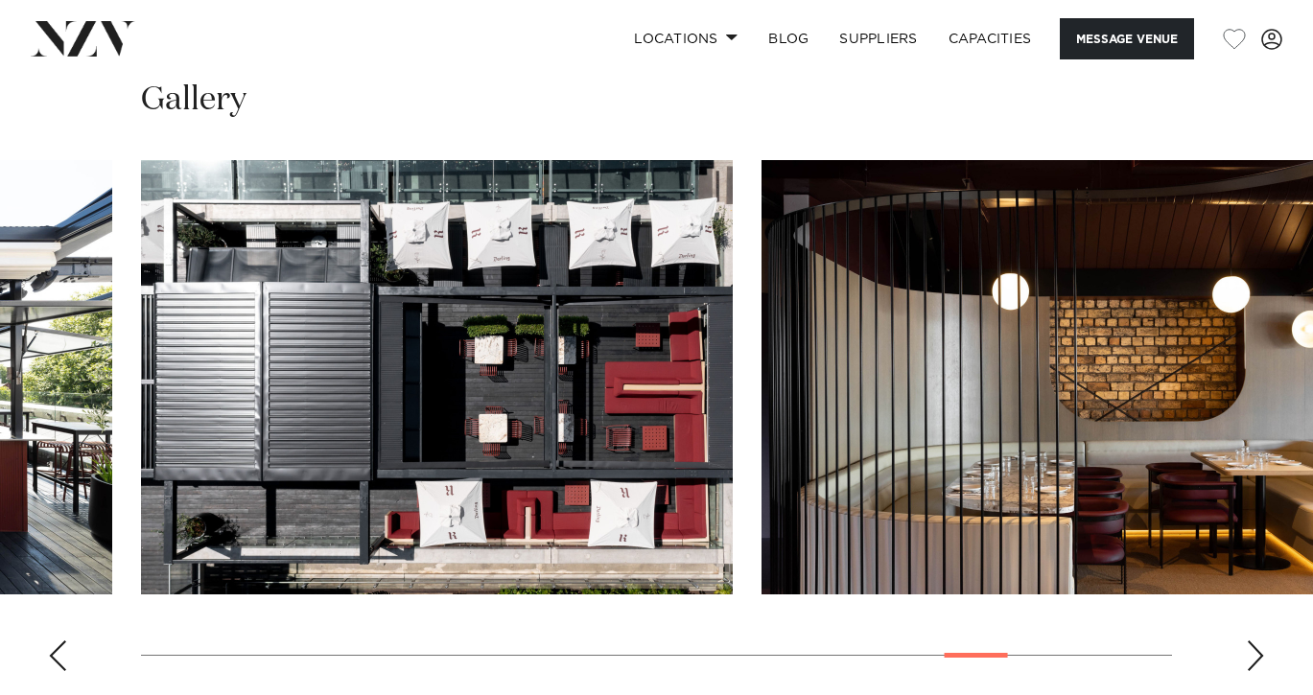
click at [1247, 641] on div "Next slide" at bounding box center [1255, 656] width 19 height 31
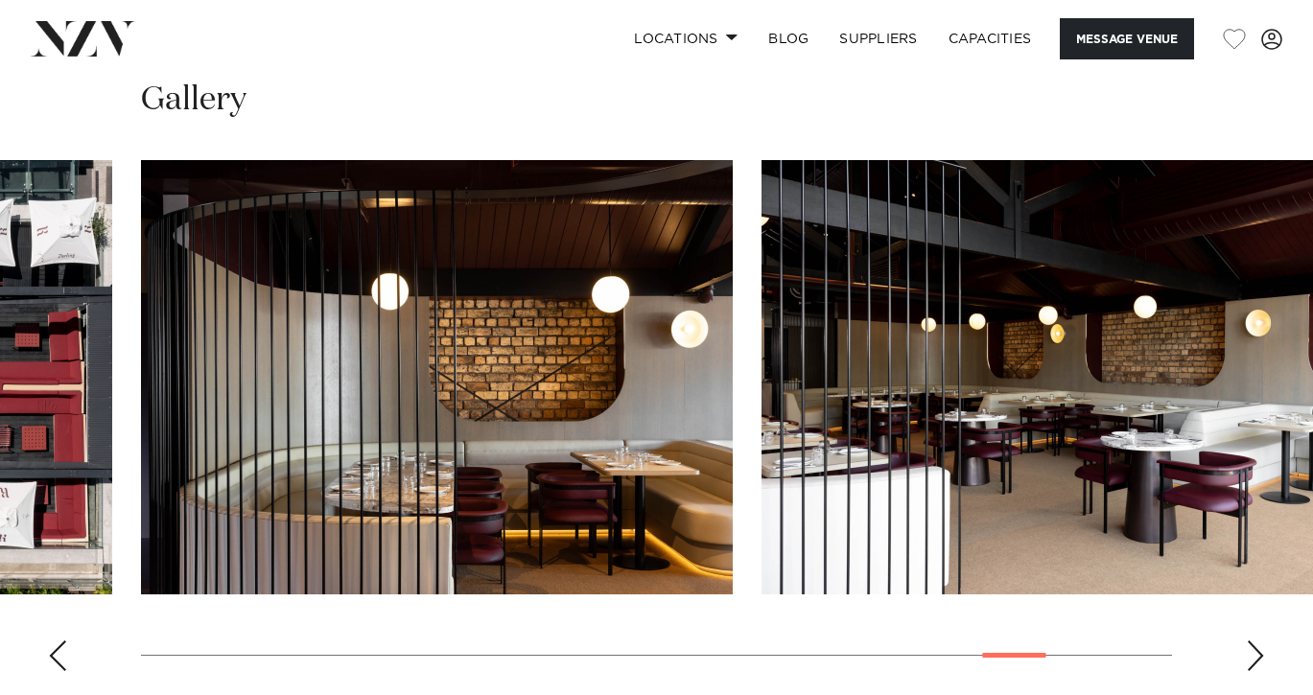
click at [1246, 641] on div "Next slide" at bounding box center [1255, 656] width 19 height 31
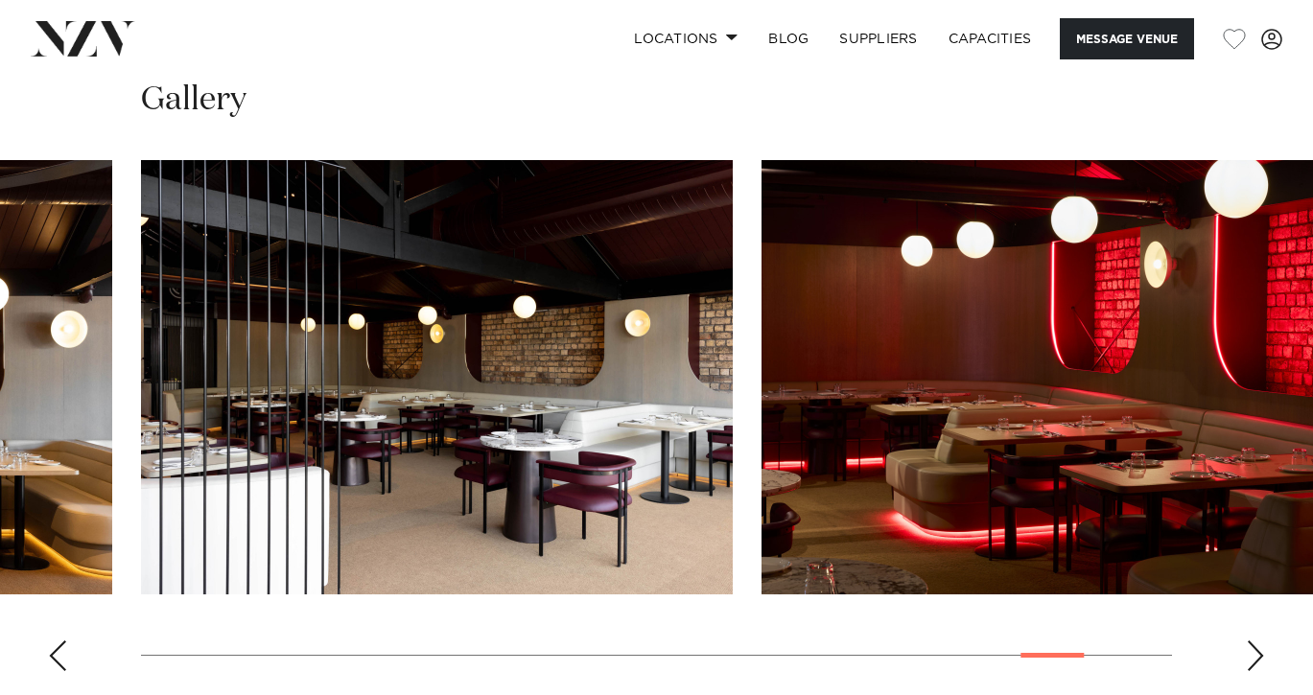
click at [1246, 641] on div "Next slide" at bounding box center [1255, 656] width 19 height 31
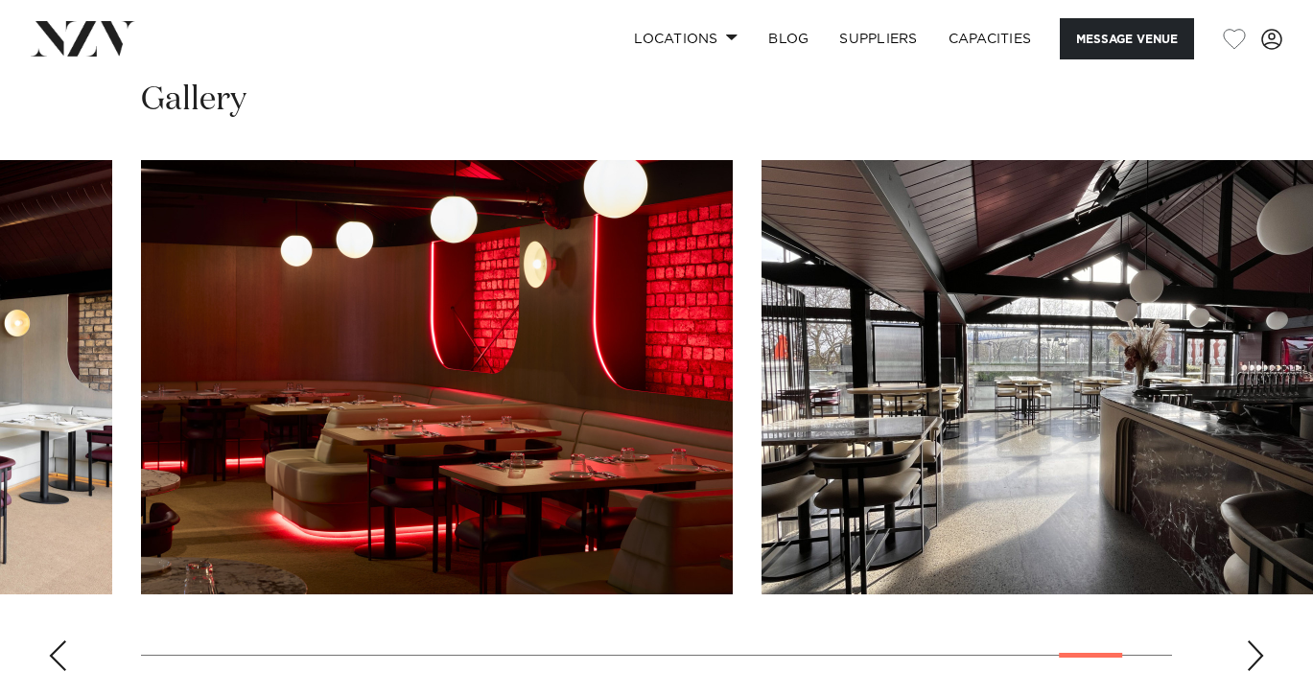
click at [1246, 641] on div "Next slide" at bounding box center [1255, 656] width 19 height 31
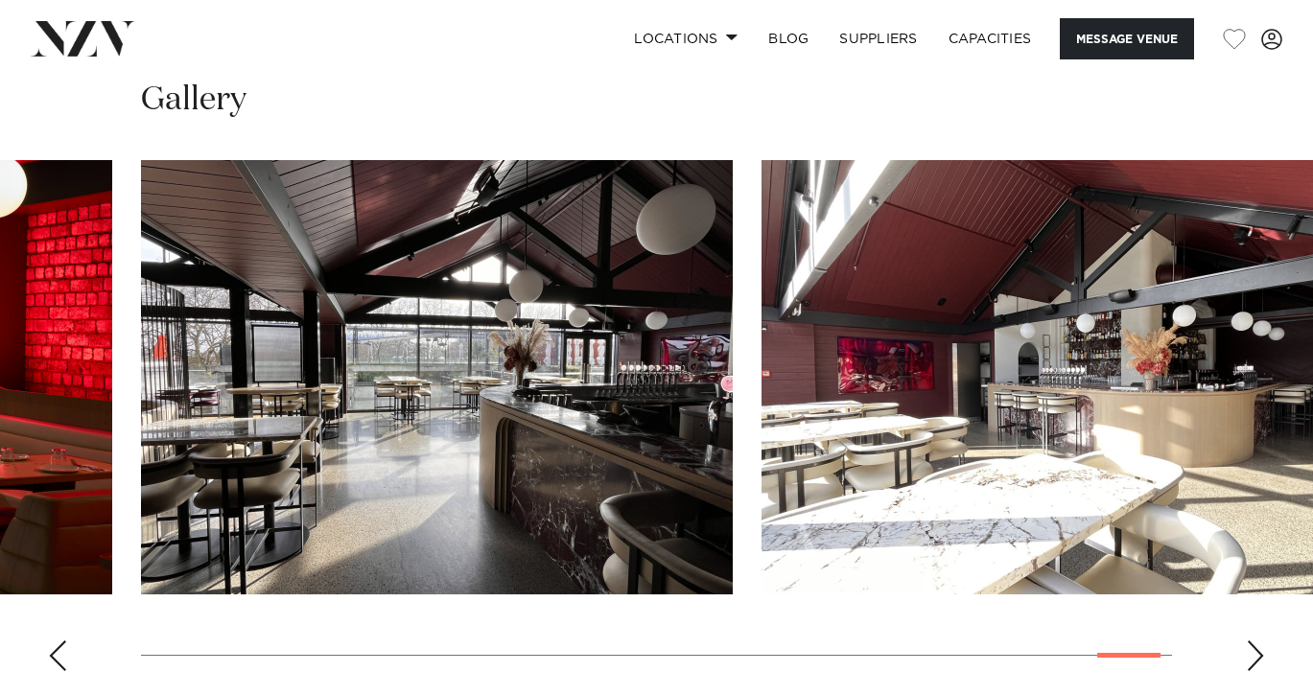
click at [1246, 641] on div "Next slide" at bounding box center [1255, 656] width 19 height 31
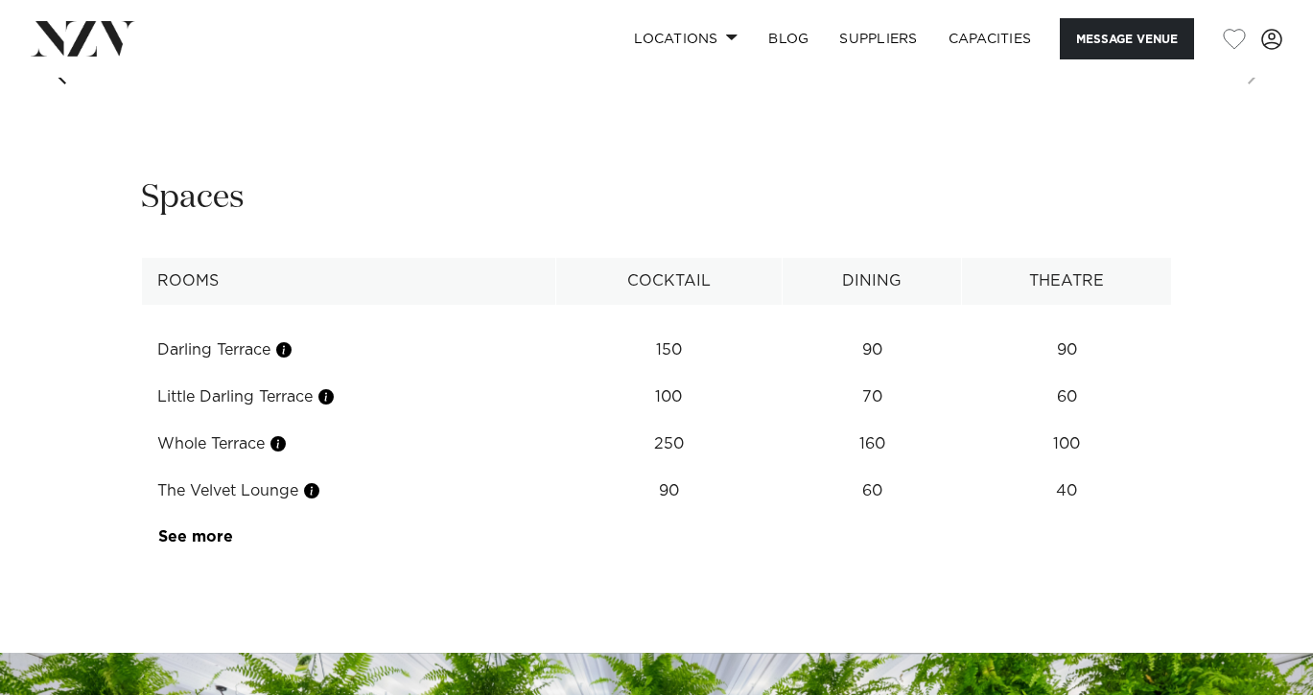
scroll to position [2424, 0]
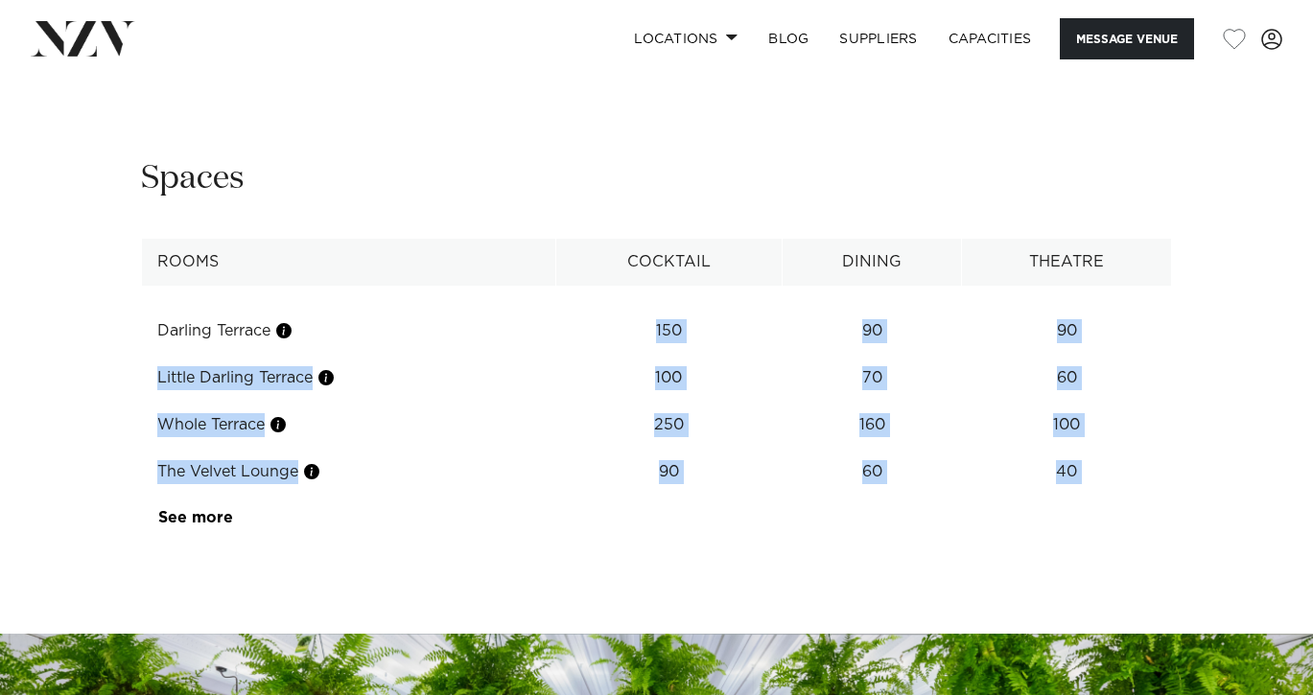
drag, startPoint x: 661, startPoint y: 305, endPoint x: 926, endPoint y: 586, distance: 386.7
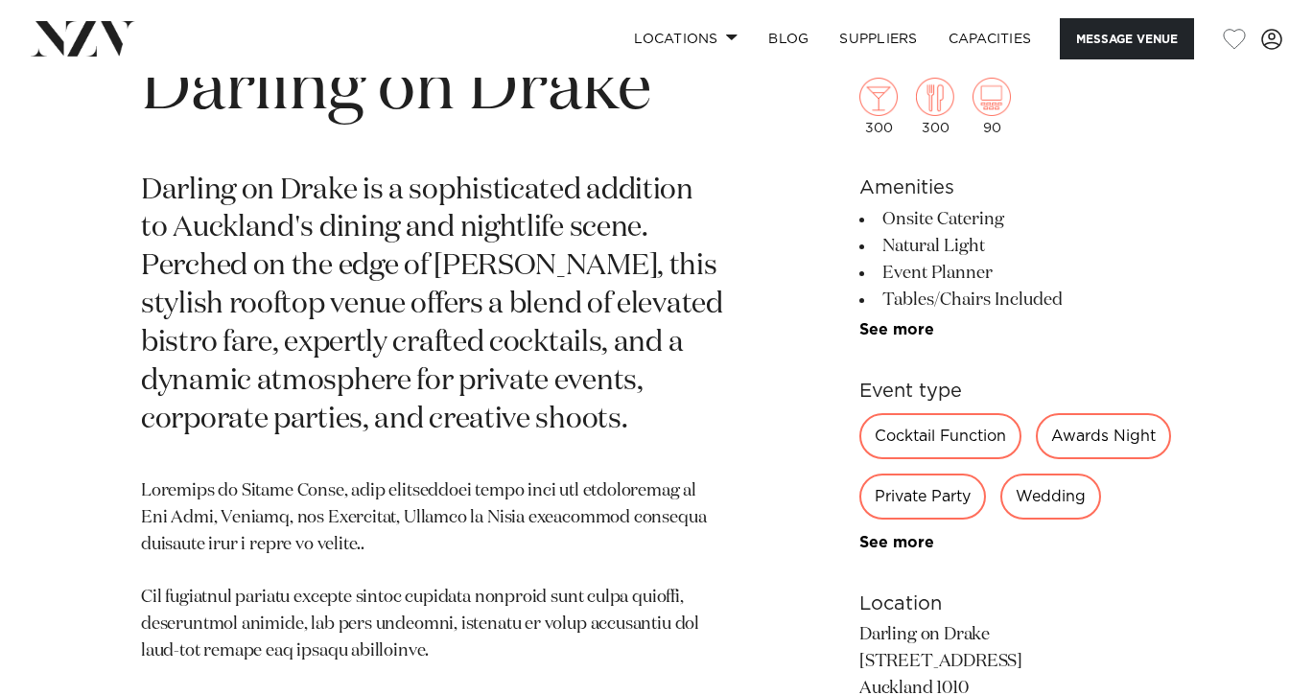
scroll to position [777, 0]
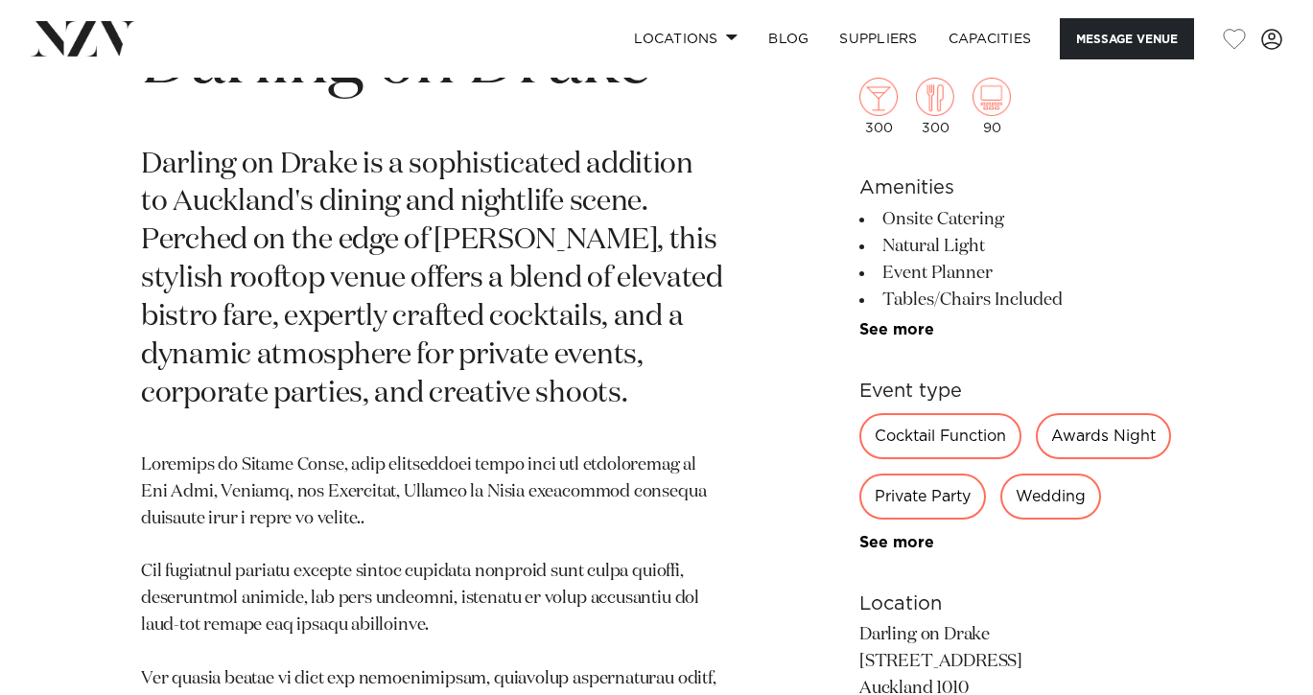
drag, startPoint x: 891, startPoint y: 182, endPoint x: 927, endPoint y: 266, distance: 91.0
click at [927, 266] on ul "Onsite Catering Natural Light Event Planner Tables/Chairs Included Tableware Al…" at bounding box center [1015, 272] width 313 height 132
click at [969, 309] on div "300 300 90 Amenities Onsite Catering Natural Light Event Planner Tables/Chairs …" at bounding box center [1015, 505] width 313 height 1011
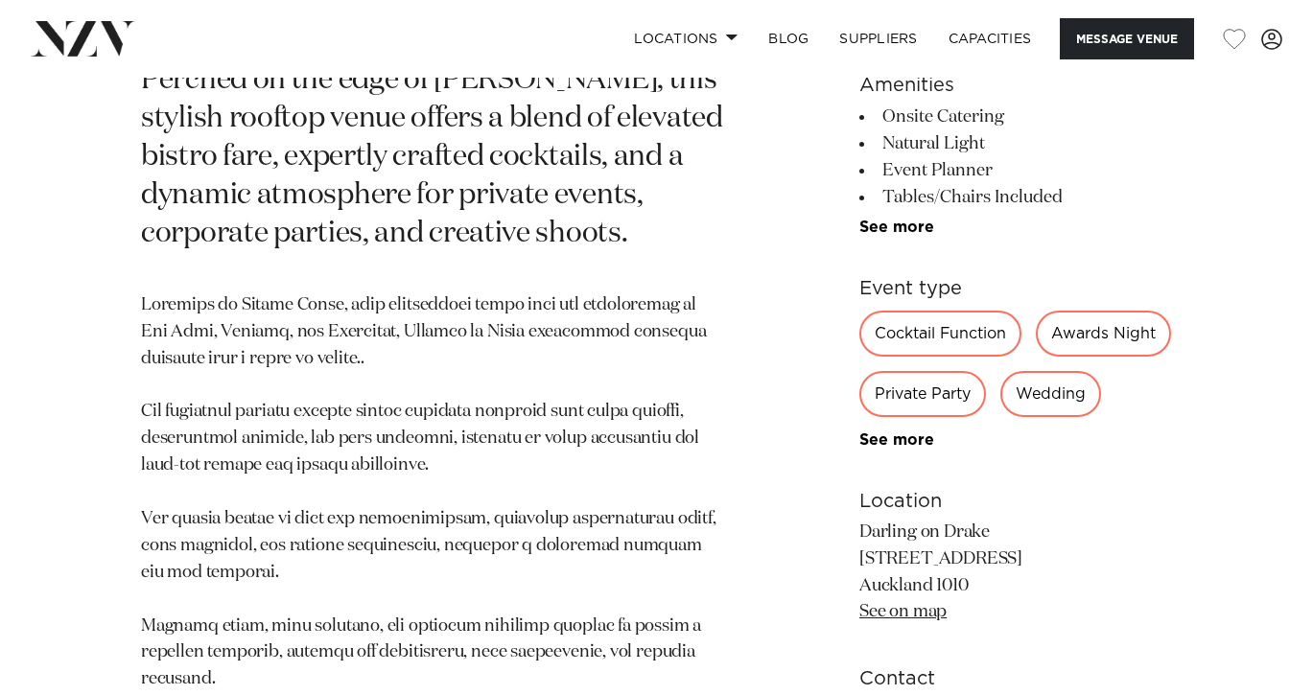
scroll to position [939, 0]
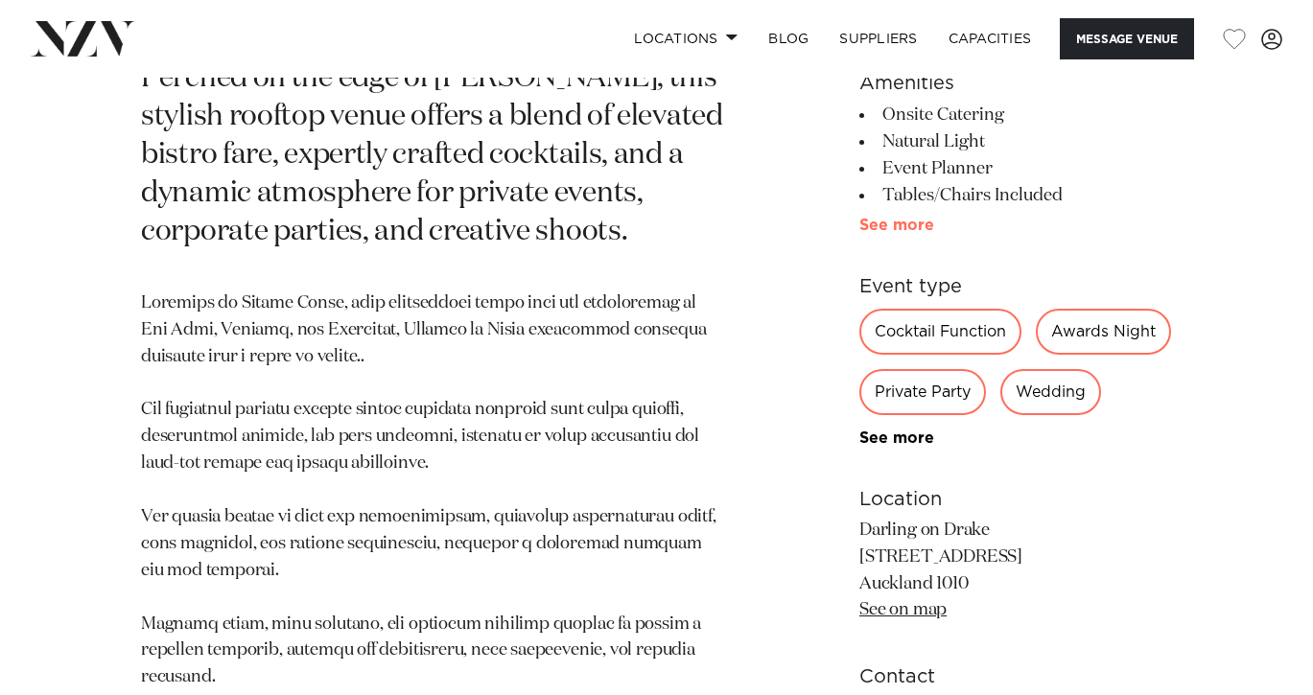
click at [884, 217] on link "See more" at bounding box center [934, 224] width 150 height 15
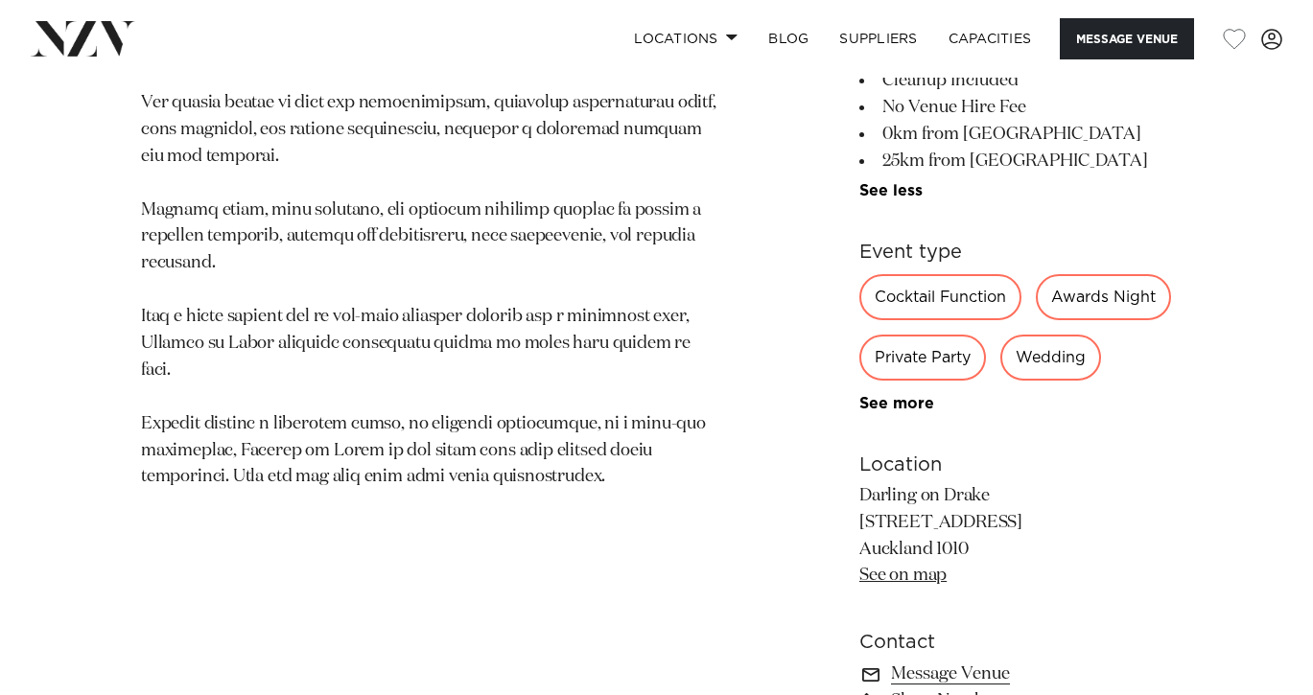
scroll to position [1354, 0]
click at [875, 410] on link "See more" at bounding box center [934, 402] width 150 height 15
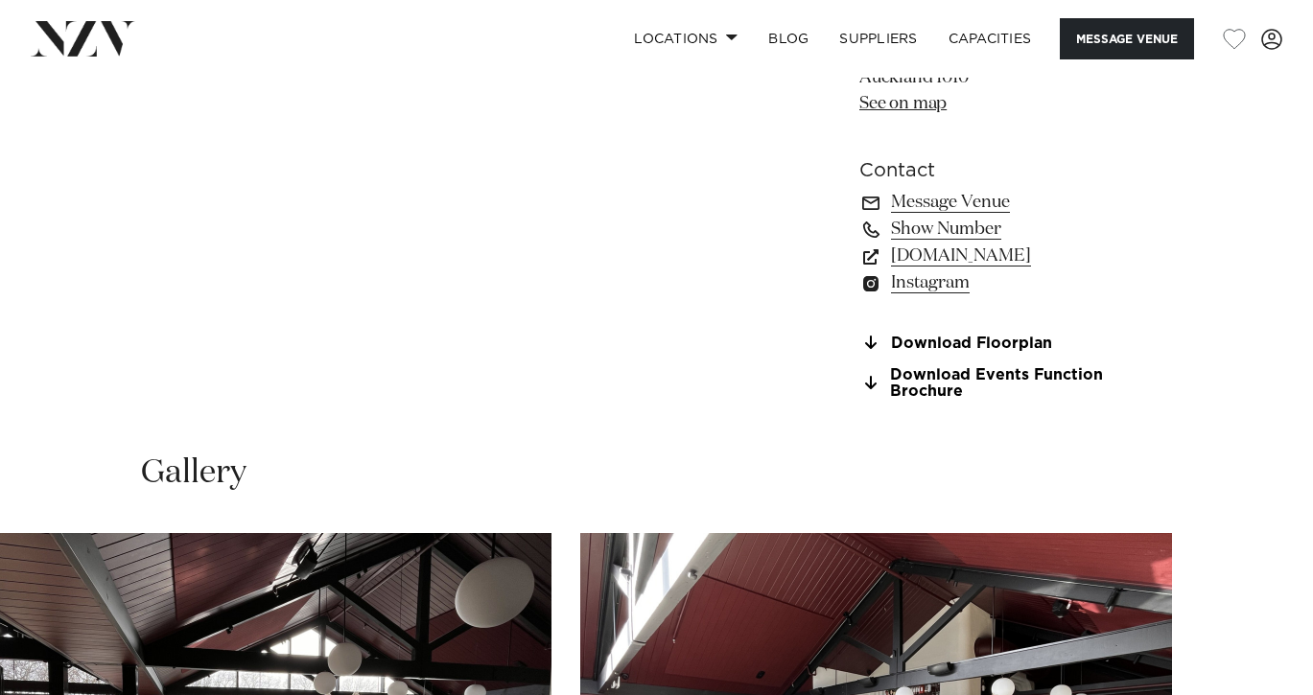
scroll to position [2121, 0]
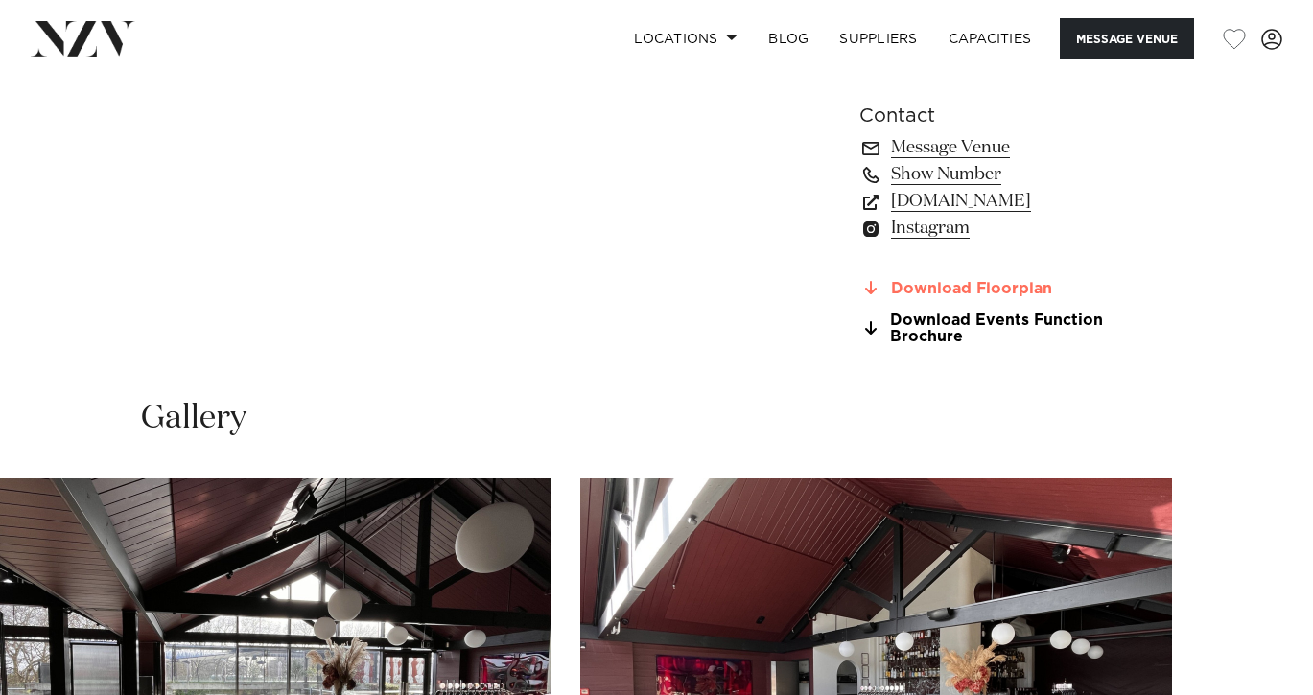
click at [934, 291] on link "Download Floorplan" at bounding box center [1015, 288] width 313 height 17
